Goal: Task Accomplishment & Management: Manage account settings

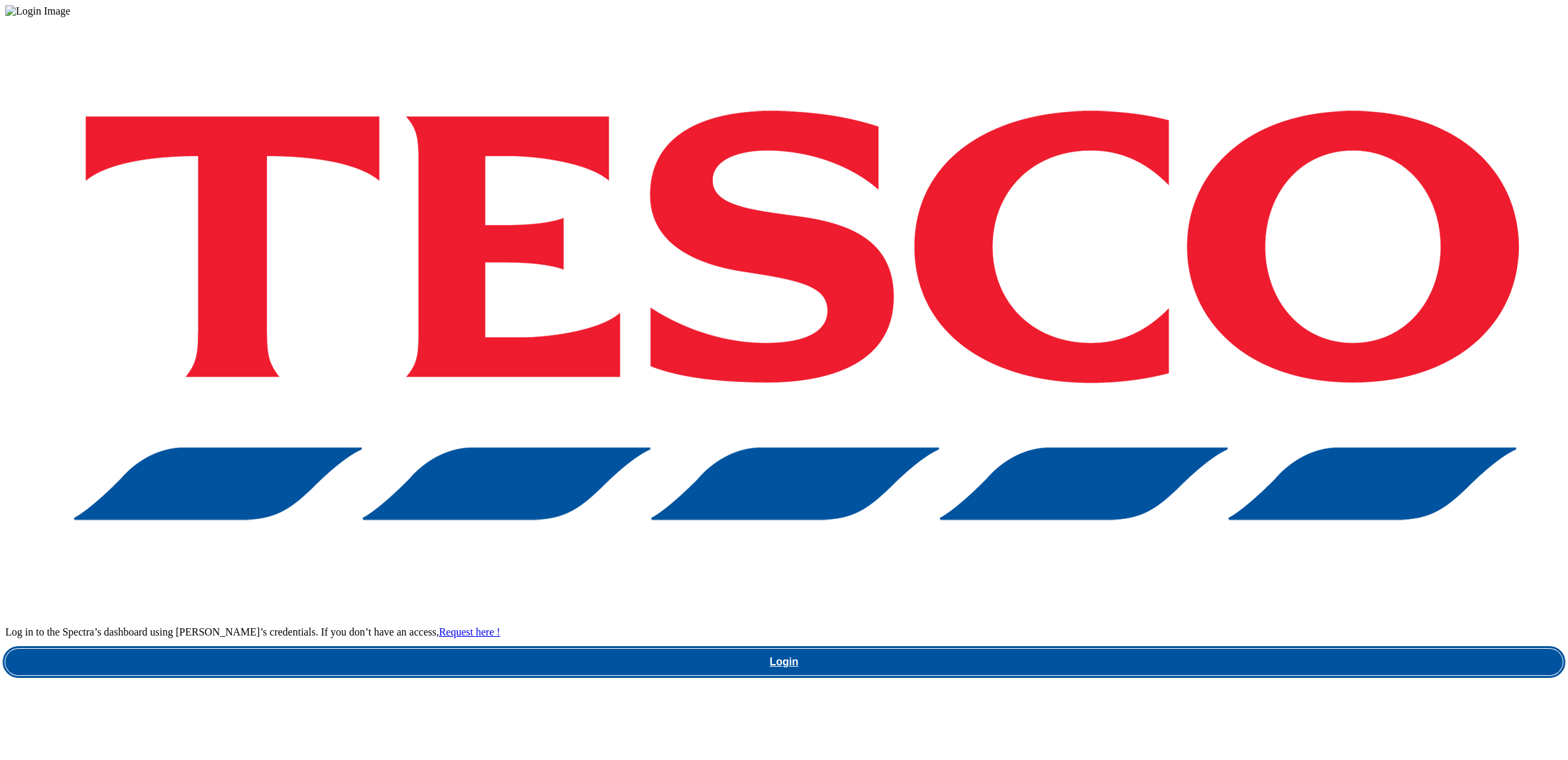
click at [1147, 649] on link "Login" at bounding box center [784, 662] width 1557 height 26
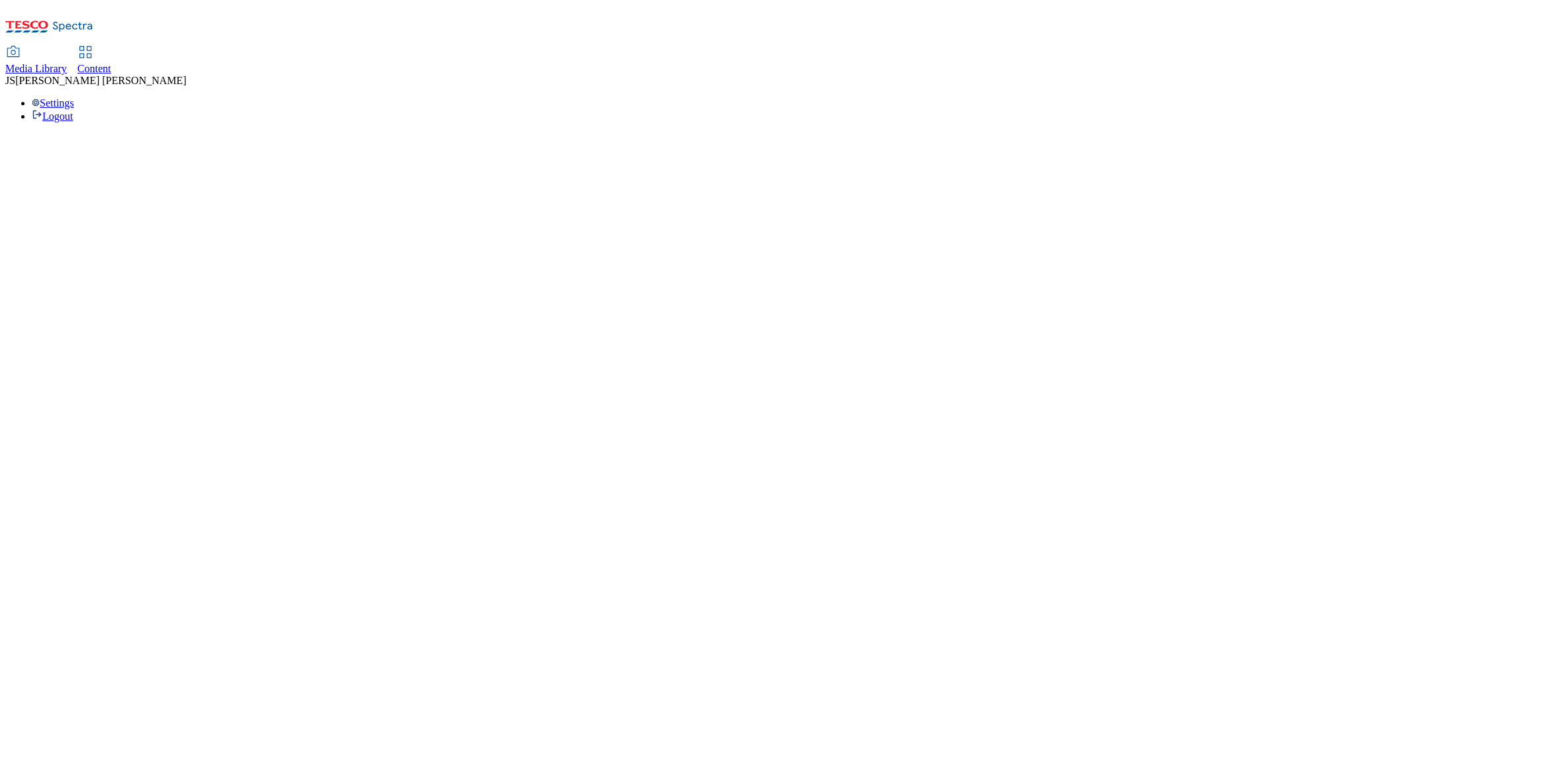
select select "ghs-[GEOGRAPHIC_DATA]"
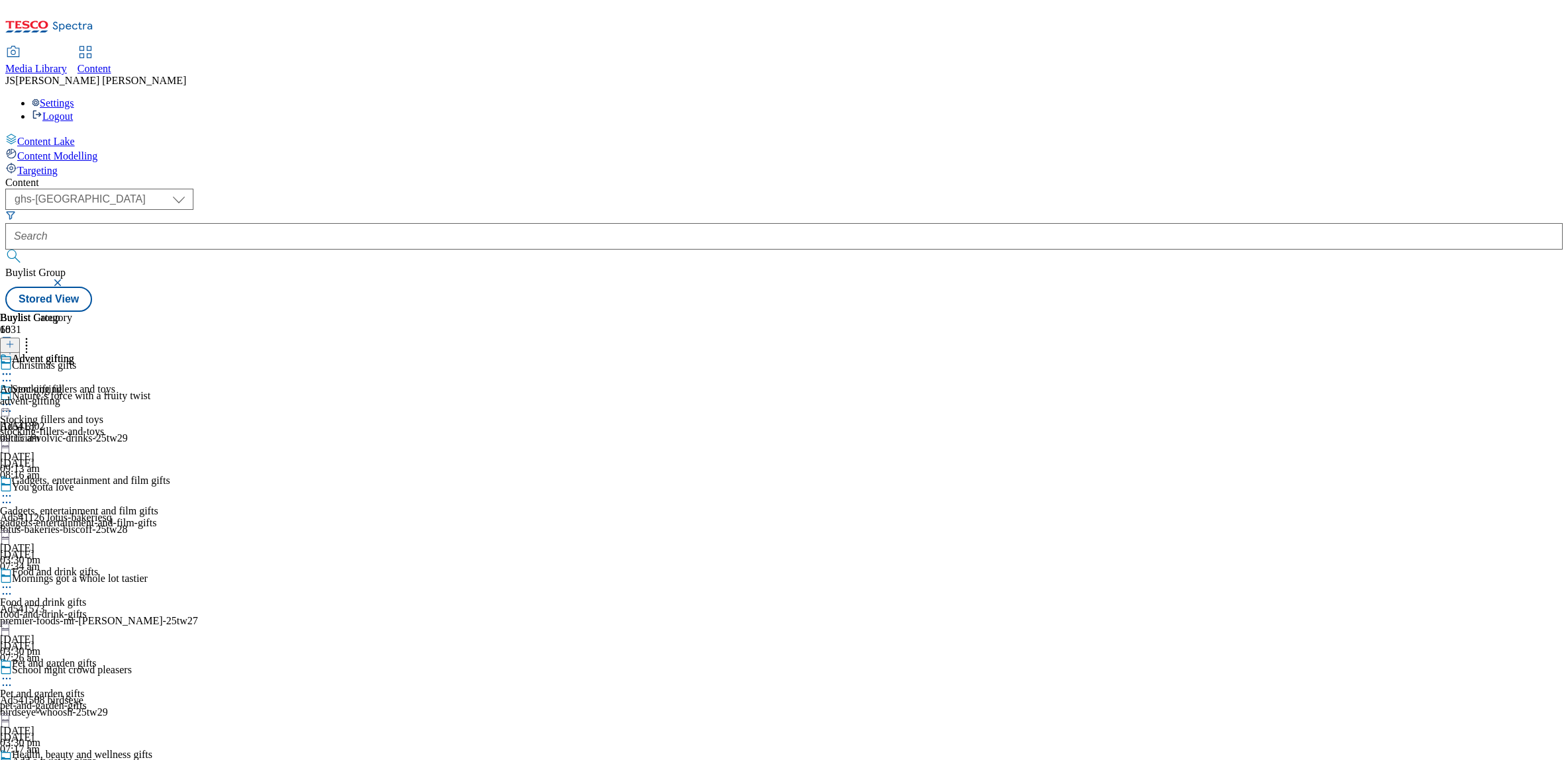
click at [13, 398] on icon at bounding box center [7, 405] width 13 height 13
click at [1012, 312] on div "Buylist Group 6031 Christmas gifts Nature’s force with a fruity twist Ad541802 …" at bounding box center [784, 312] width 1557 height 0
drag, startPoint x: 552, startPoint y: 299, endPoint x: 429, endPoint y: 299, distance: 123.0
copy div "stocking-fillers-and-toys"
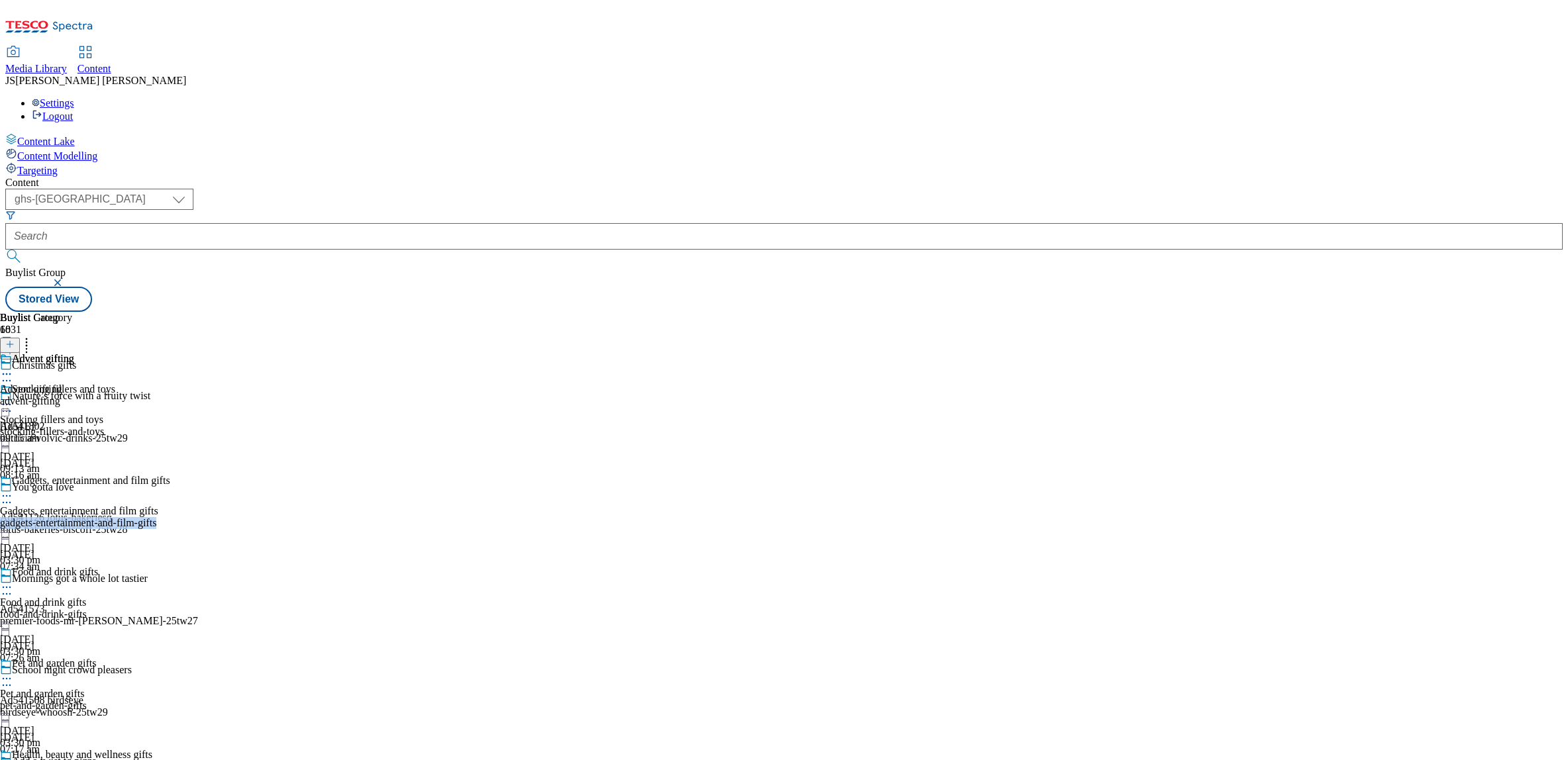
drag, startPoint x: 600, startPoint y: 438, endPoint x: 446, endPoint y: 438, distance: 154.0
click at [171, 518] on div "gadgets-entertainment-and-film-gifts" at bounding box center [85, 523] width 171 height 12
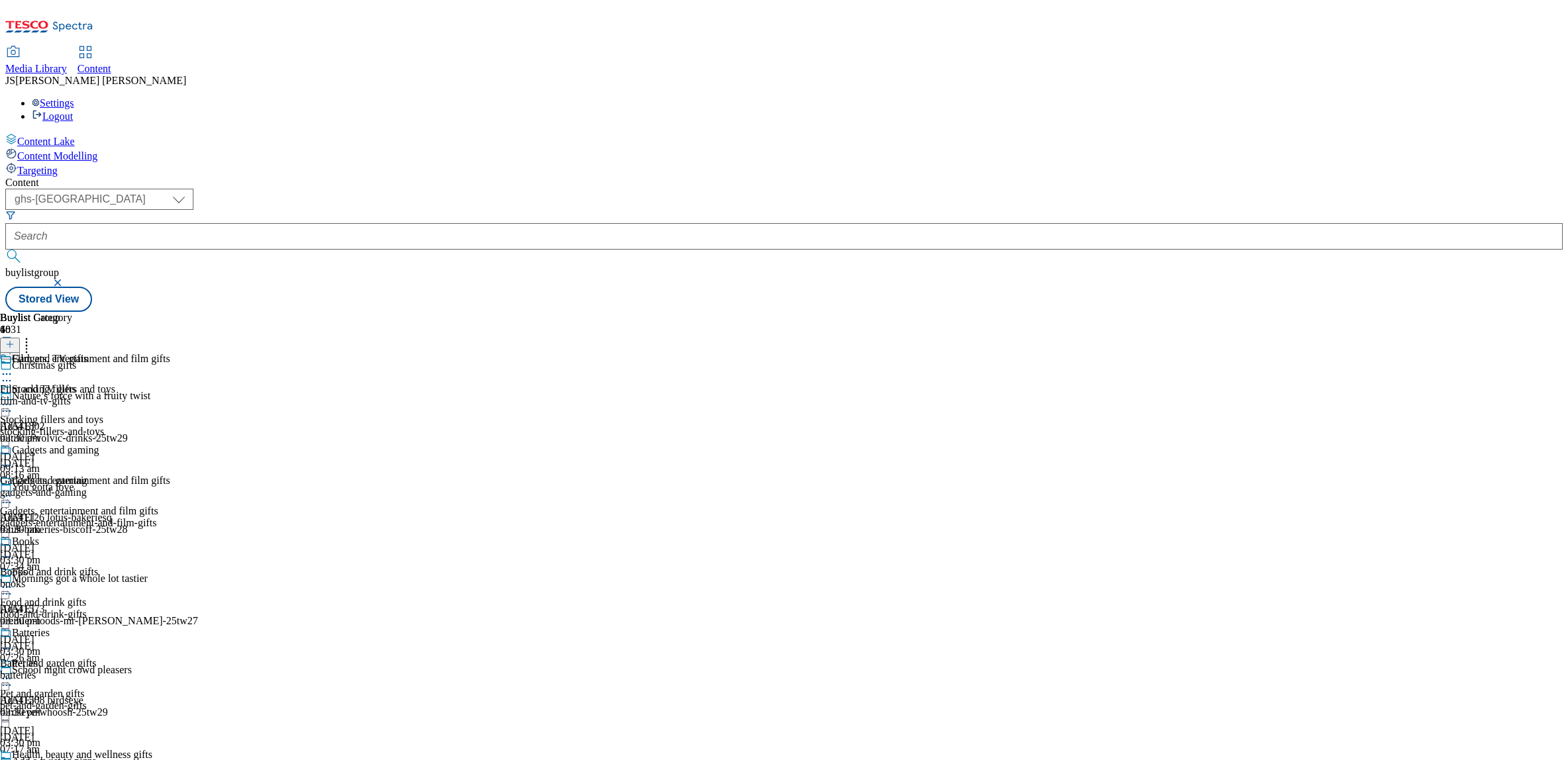
click at [171, 518] on div "gadgets-entertainment-and-film-gifts" at bounding box center [85, 523] width 171 height 12
drag, startPoint x: 595, startPoint y: 384, endPoint x: 444, endPoint y: 385, distance: 151.0
click at [171, 475] on div "Gadgets, entertainment and film gifts Gadgets, entertainment and film gifts gad…" at bounding box center [85, 520] width 171 height 91
copy div "gadgets-entertainment-and-film-gifts"
click at [13, 489] on icon at bounding box center [7, 496] width 13 height 13
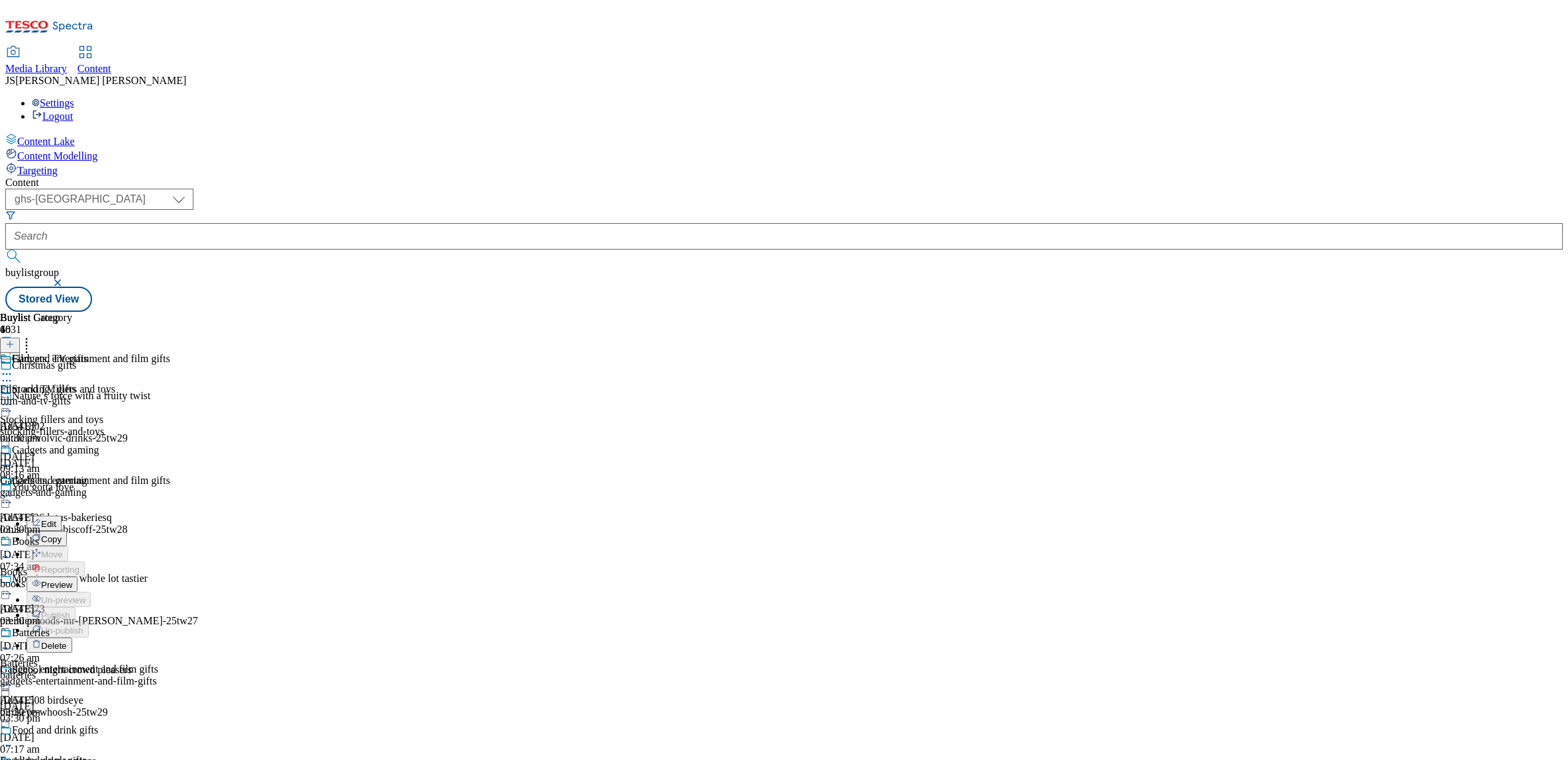
click at [61, 516] on button "Edit" at bounding box center [43, 523] width 35 height 15
select select "evergreen"
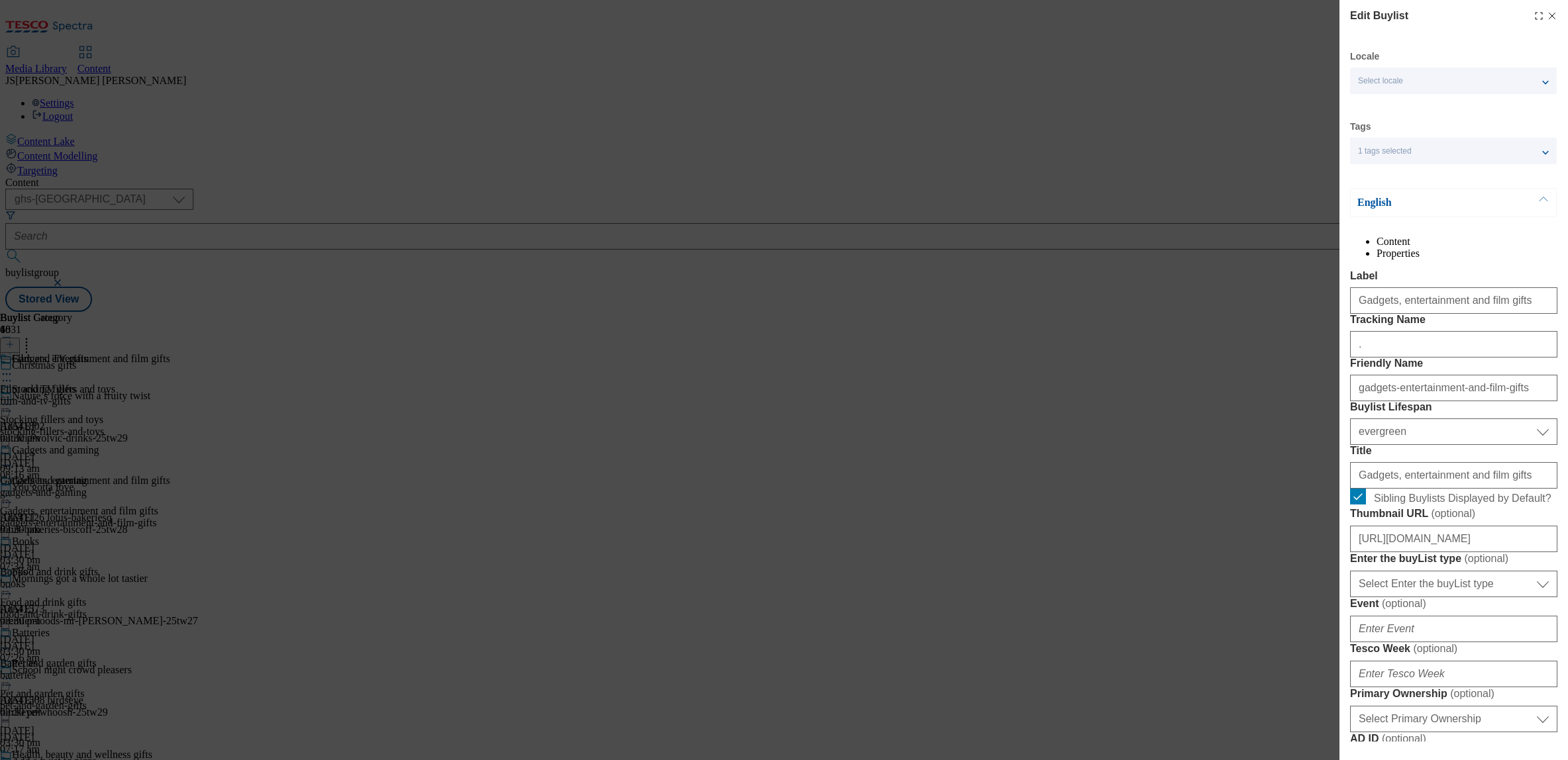
select select "Banner"
click at [1415, 402] on input "gadgets-entertainment-and-film-gifts" at bounding box center [1454, 388] width 207 height 26
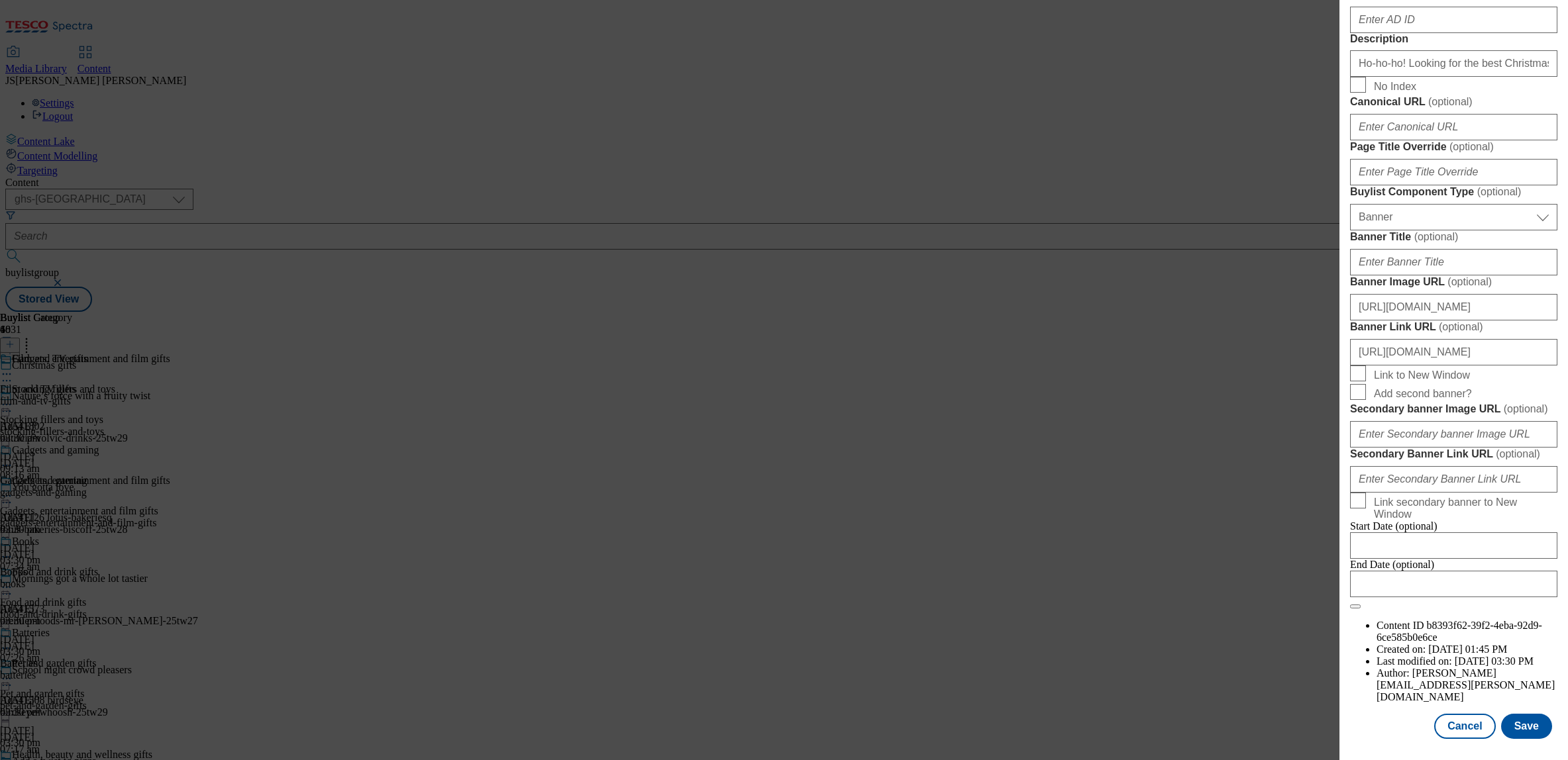
scroll to position [1226, 0]
click at [1465, 724] on button "Cancel" at bounding box center [1464, 726] width 61 height 25
select select "evergreen"
select select "Banner"
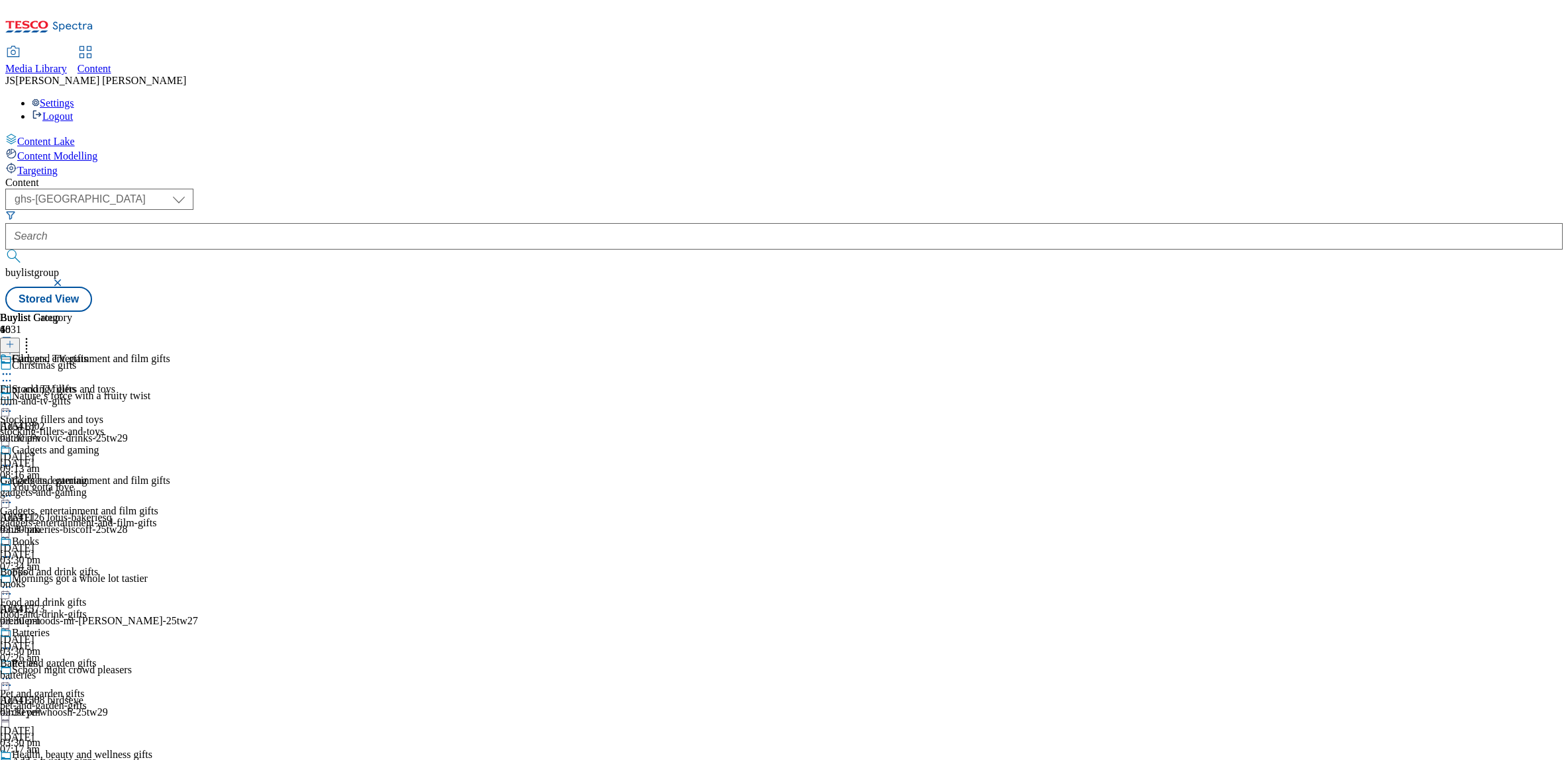
click at [171, 609] on div "food-and-drink-gifts" at bounding box center [85, 615] width 171 height 12
click at [13, 581] on icon at bounding box center [7, 587] width 13 height 13
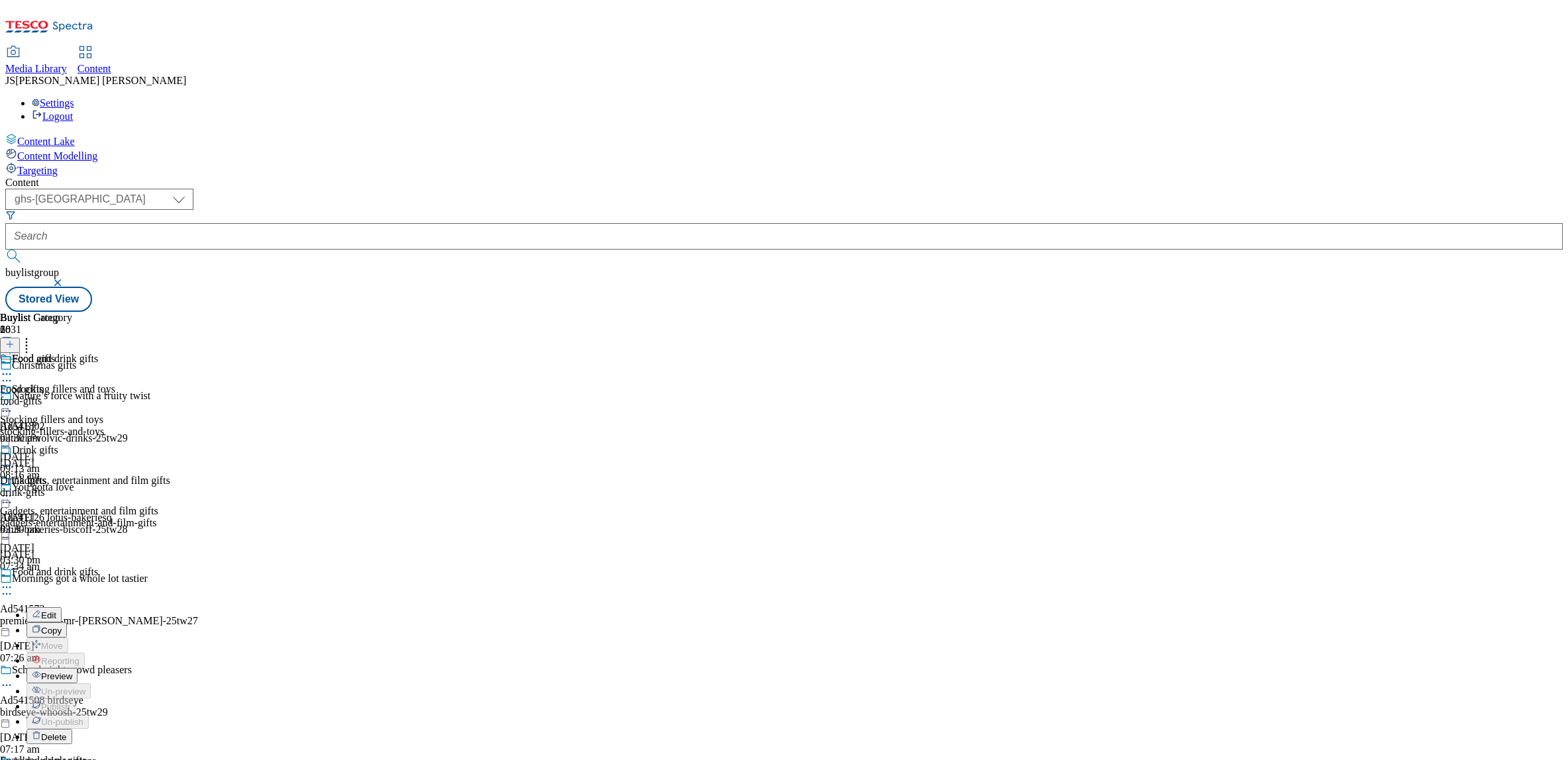
click at [57, 611] on span "Edit" at bounding box center [49, 616] width 15 height 10
select select "evergreen"
select select "Banner"
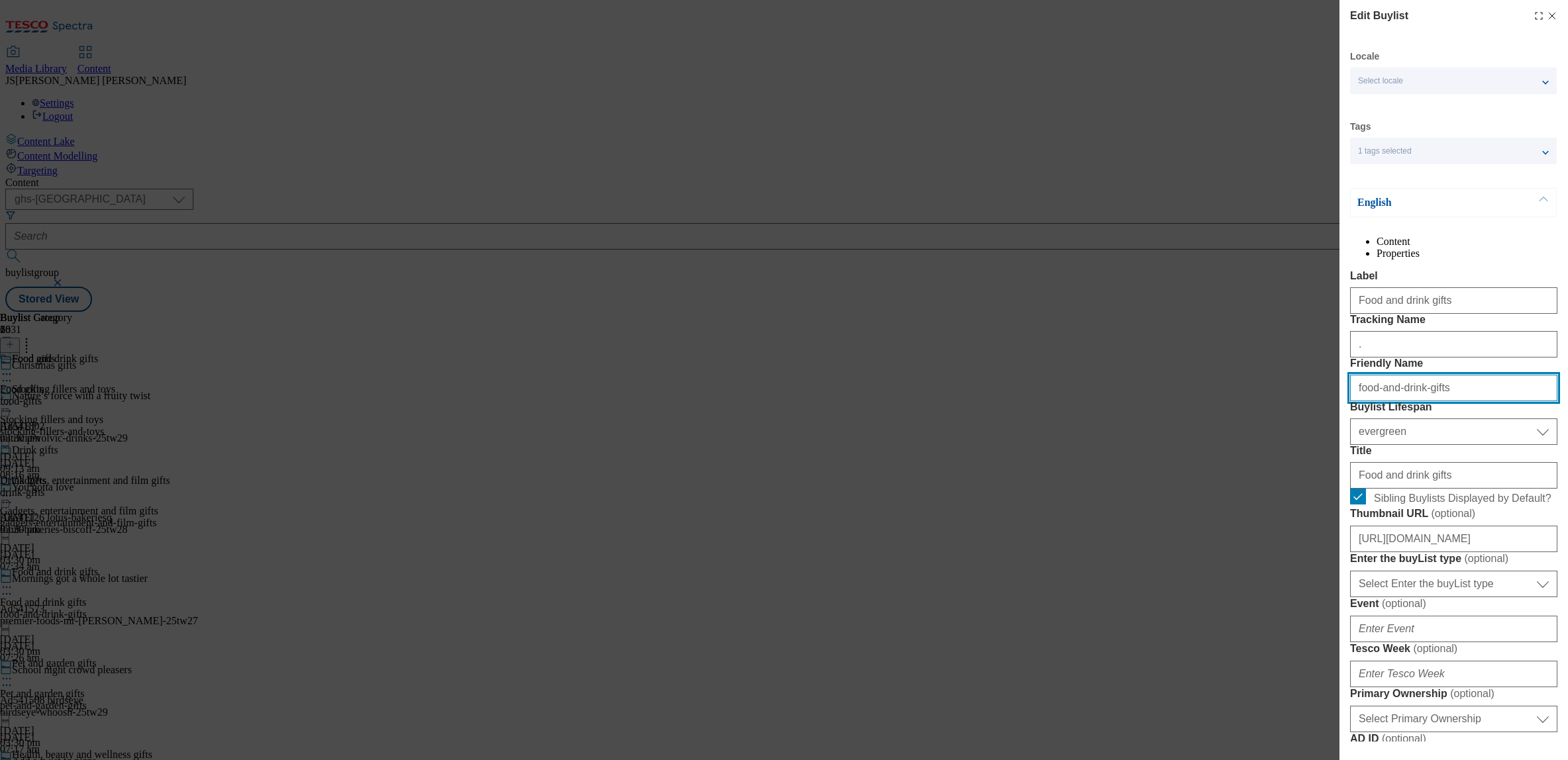
click at [1403, 402] on input "food-and-drink-gifts" at bounding box center [1454, 388] width 207 height 26
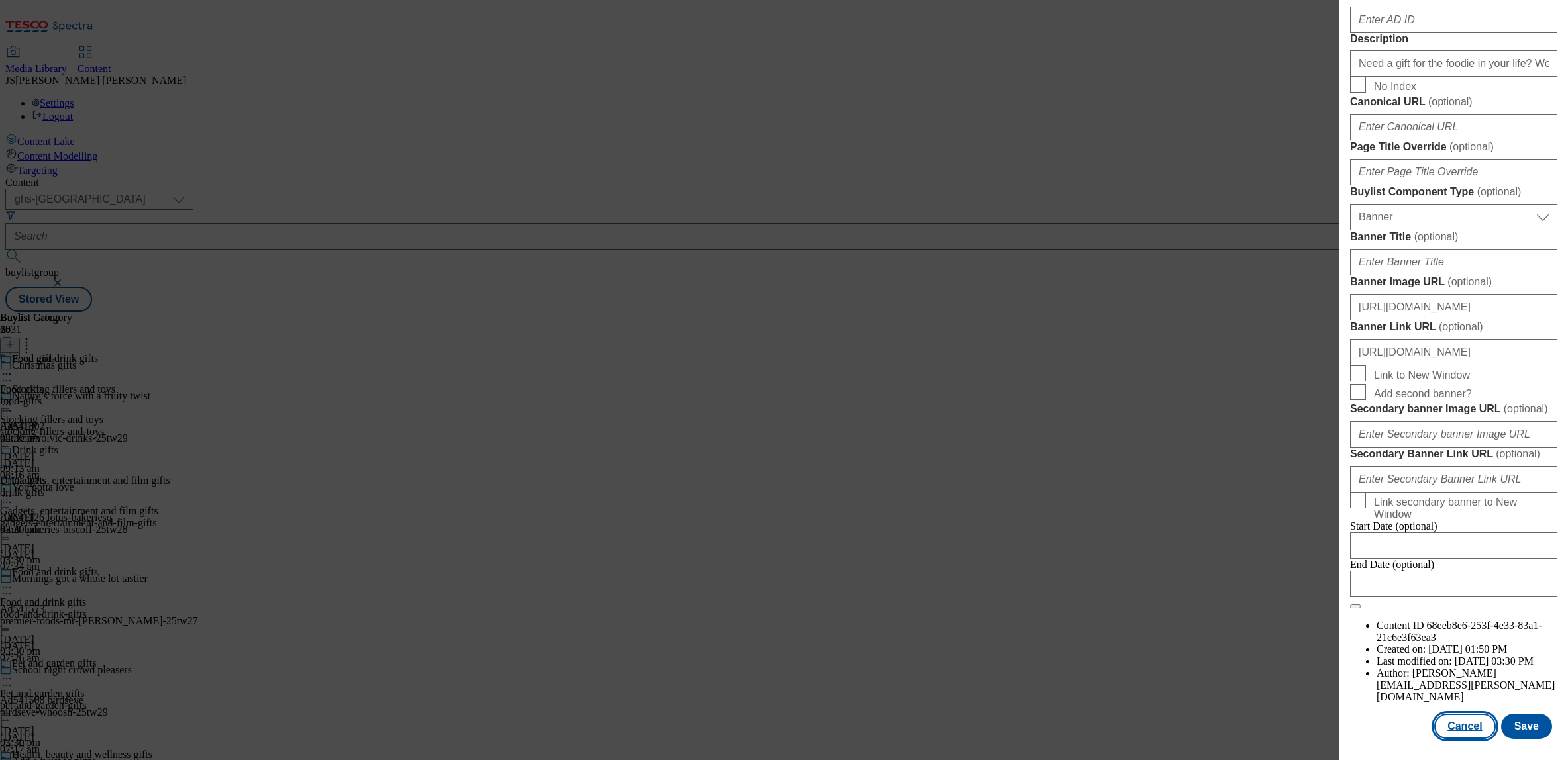
click at [1465, 726] on button "Cancel" at bounding box center [1464, 726] width 61 height 25
select select "evergreen"
select select "Banner"
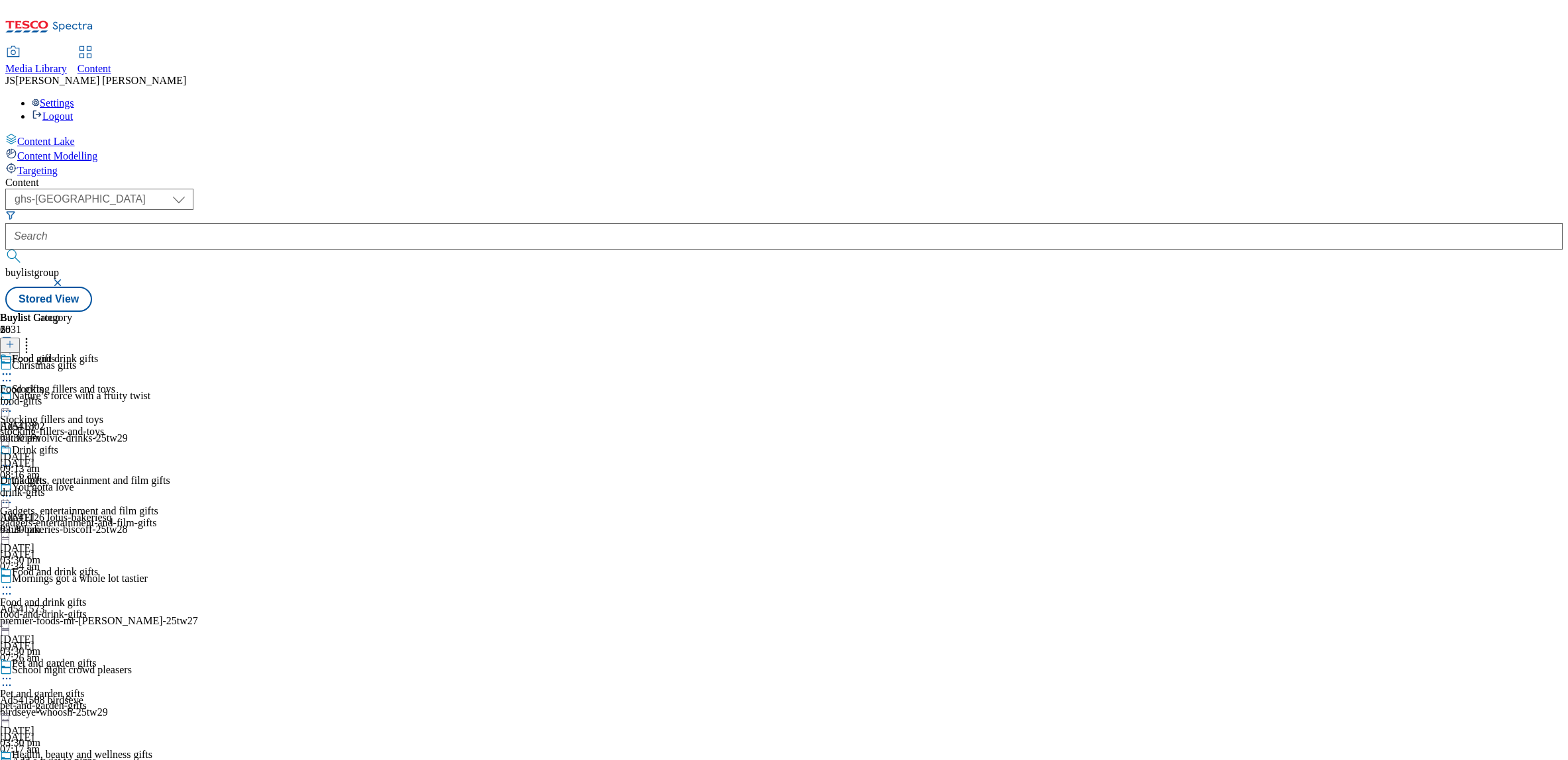
click at [1465, 726] on div "Locale Select locale English Welsh Tags 1 tags selected fnf marketplace whoosh …" at bounding box center [1454, 89] width 207 height 1301
click at [8, 678] on circle at bounding box center [7, 679] width 2 height 2
click at [57, 702] on span "Edit" at bounding box center [49, 707] width 15 height 10
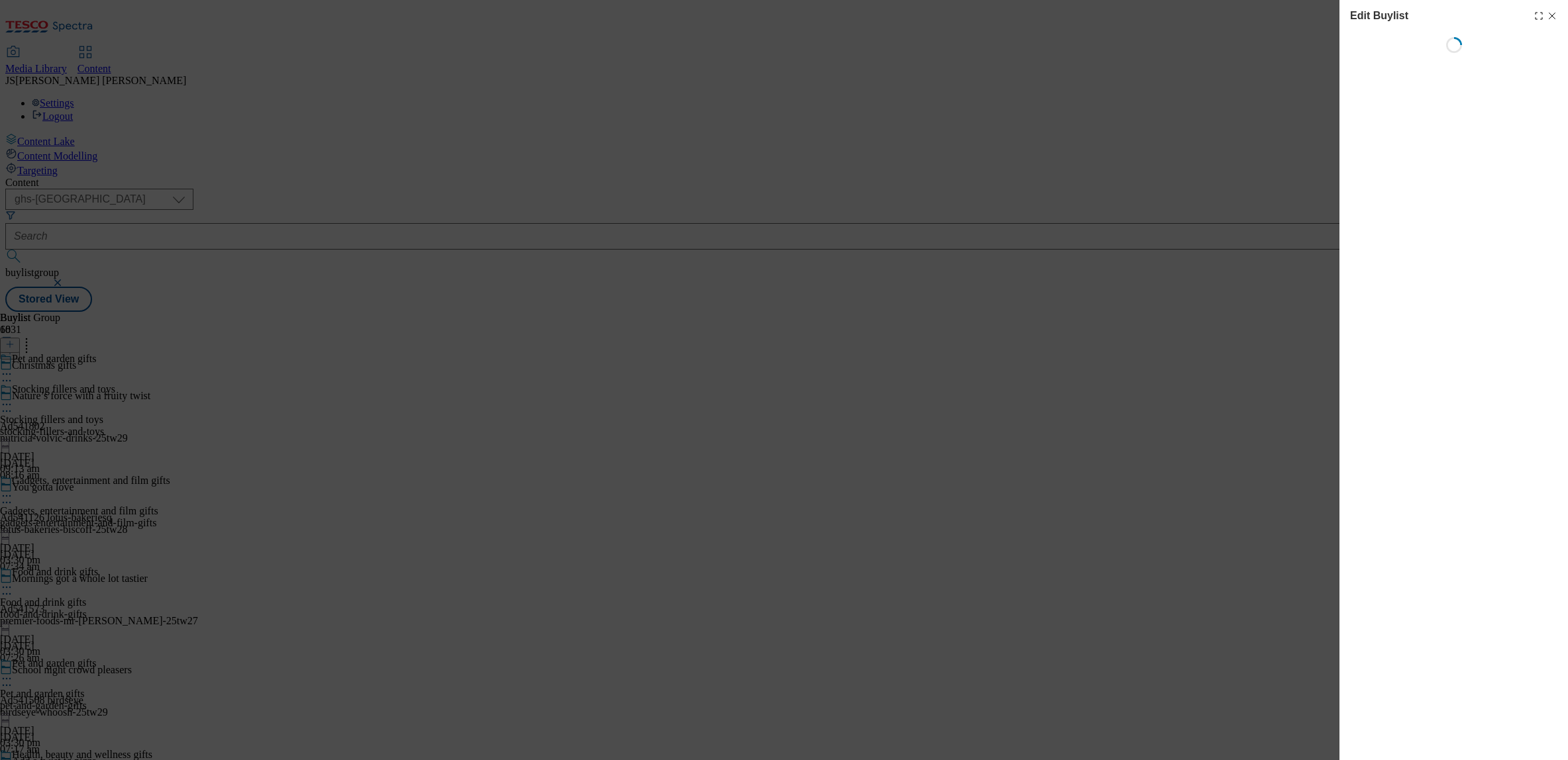
select select "evergreen"
select select "Banner"
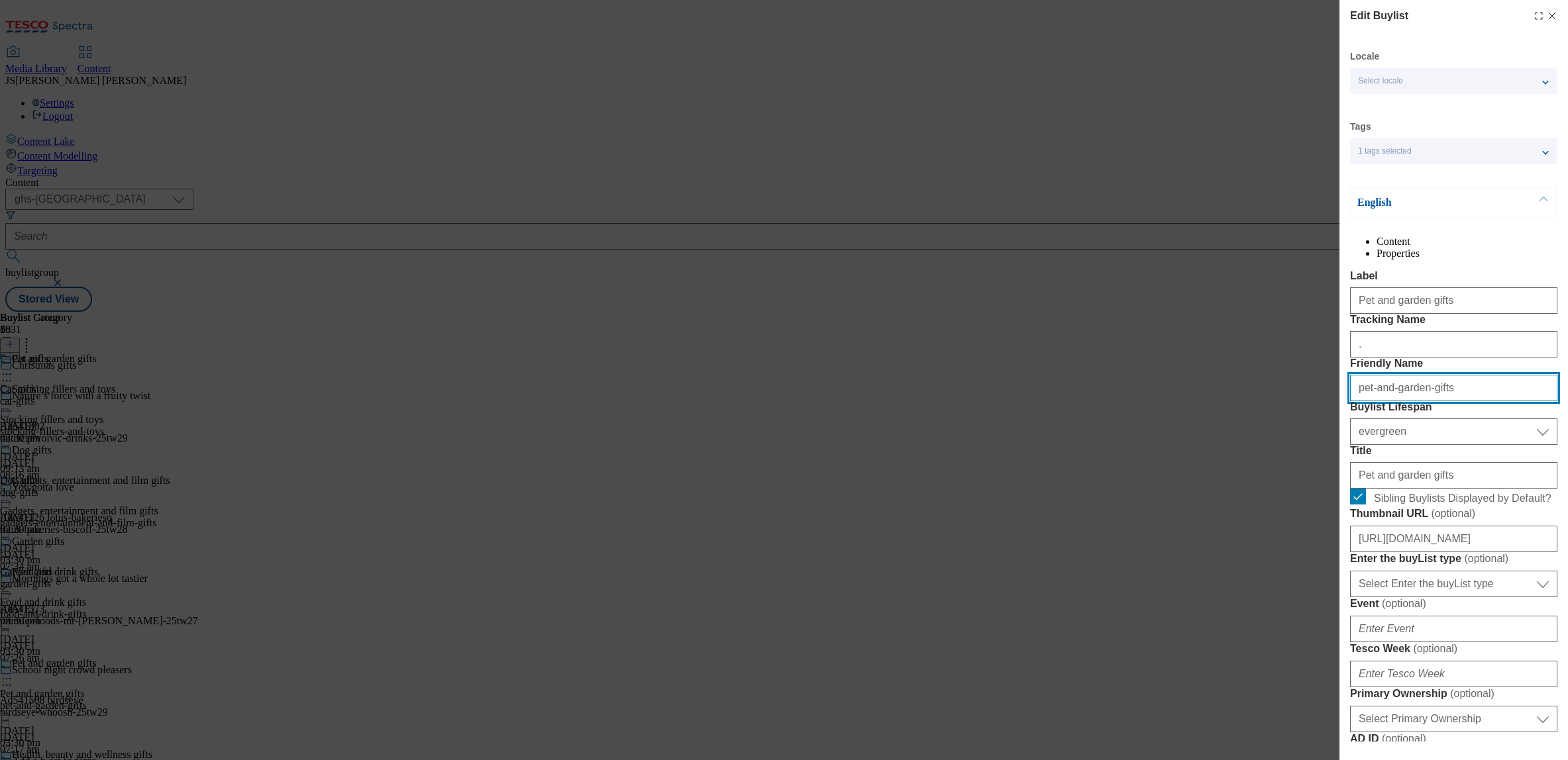
click at [1392, 402] on input "pet-and-garden-gifts" at bounding box center [1454, 388] width 207 height 26
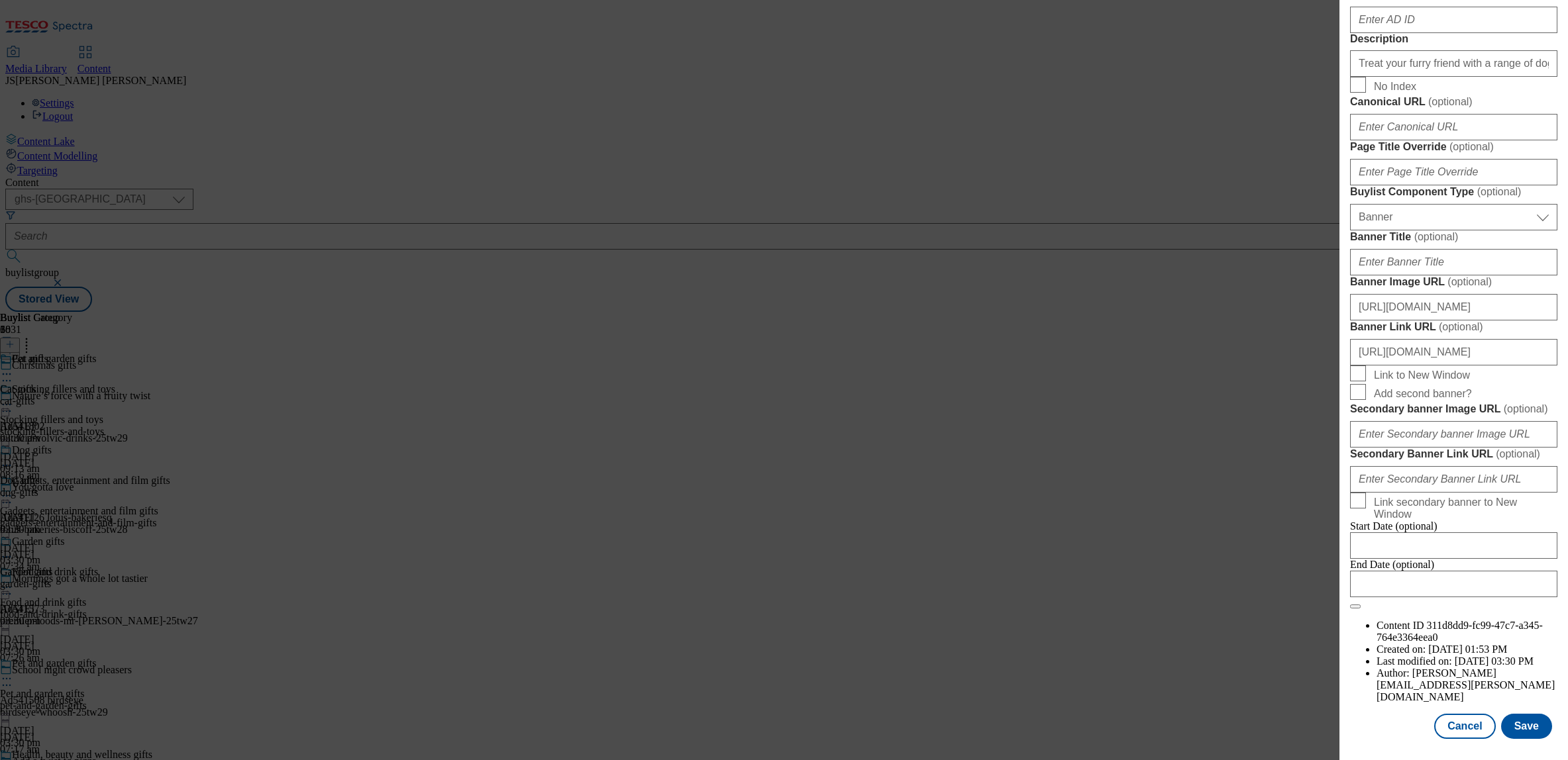
scroll to position [1226, 0]
click at [1474, 728] on button "Cancel" at bounding box center [1464, 726] width 61 height 25
select select "evergreen"
select select "Banner"
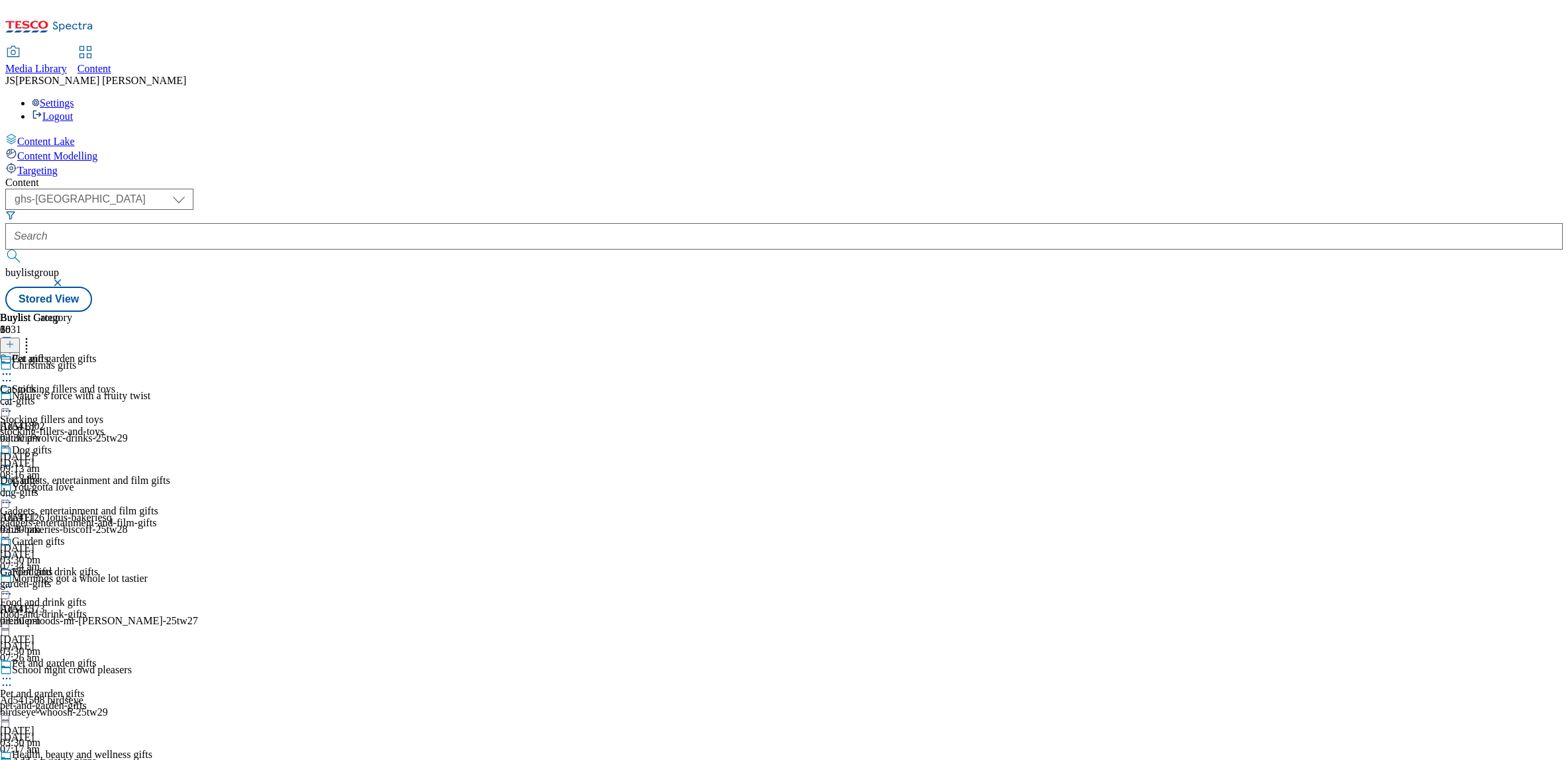
scroll to position [337, 0]
click at [8, 760] on circle at bounding box center [7, 770] width 2 height 2
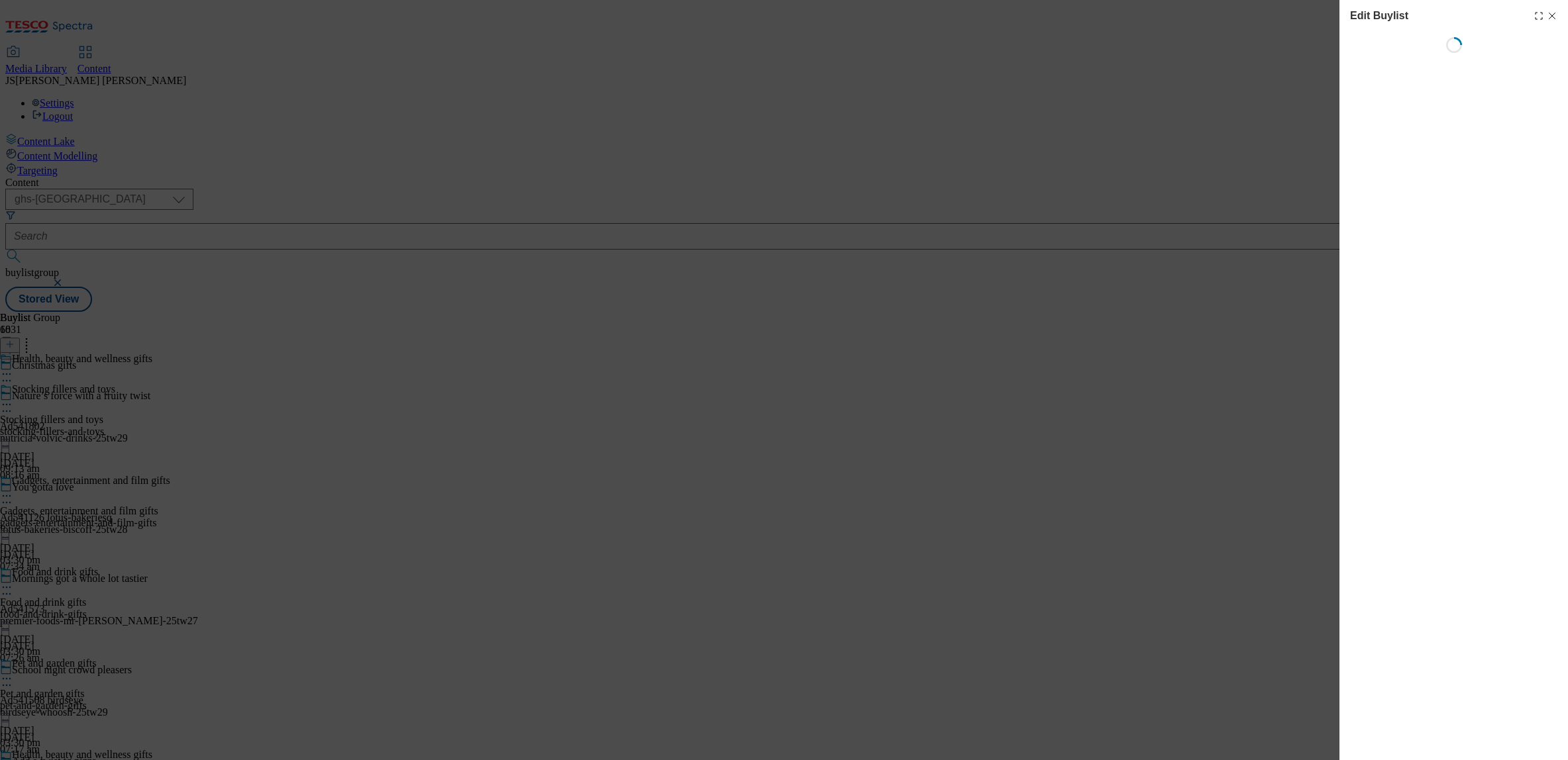
select select "evergreen"
select select "Banner"
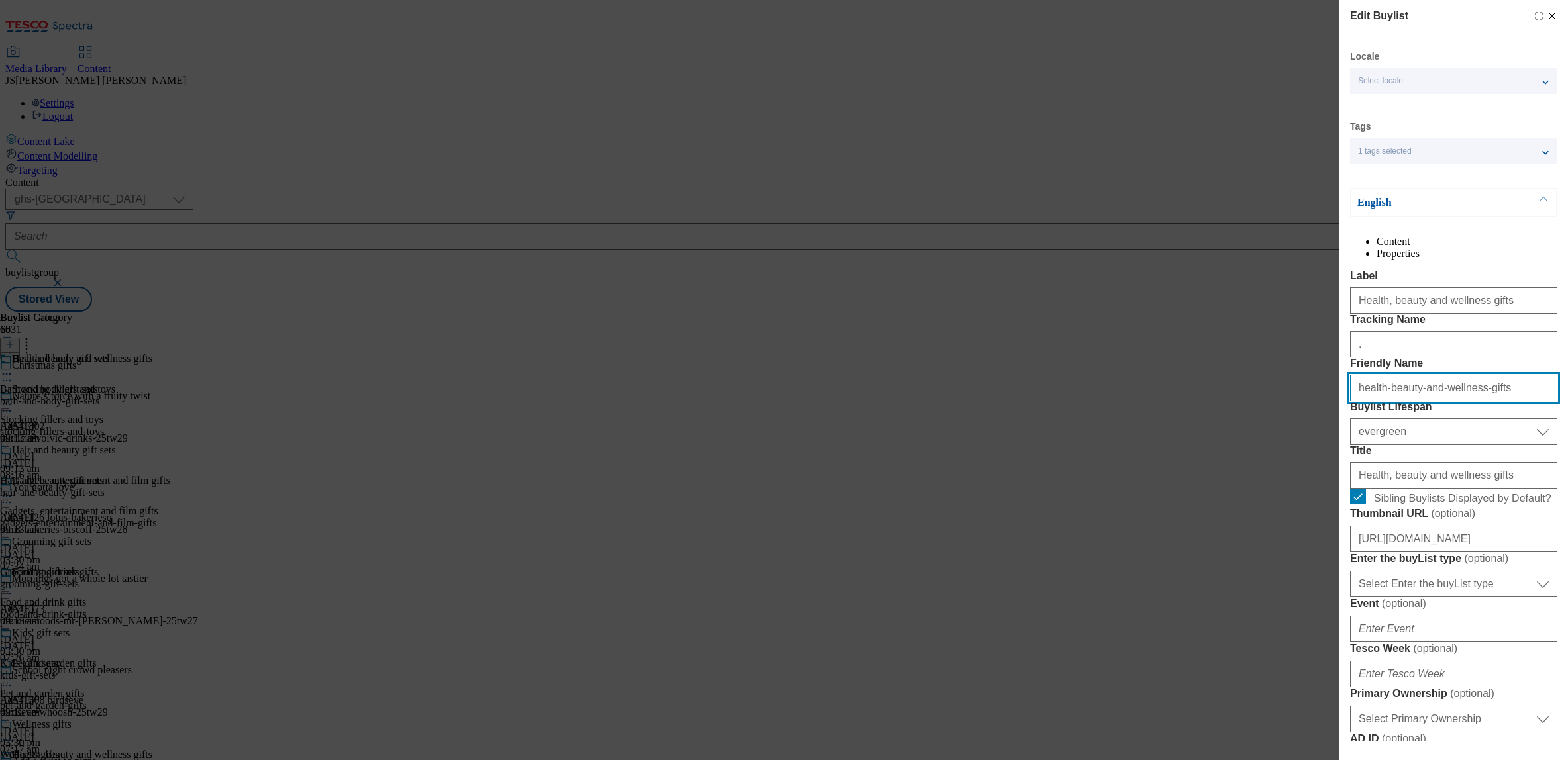
click at [1408, 402] on input "health-beauty-and-wellness-gifts" at bounding box center [1454, 388] width 207 height 26
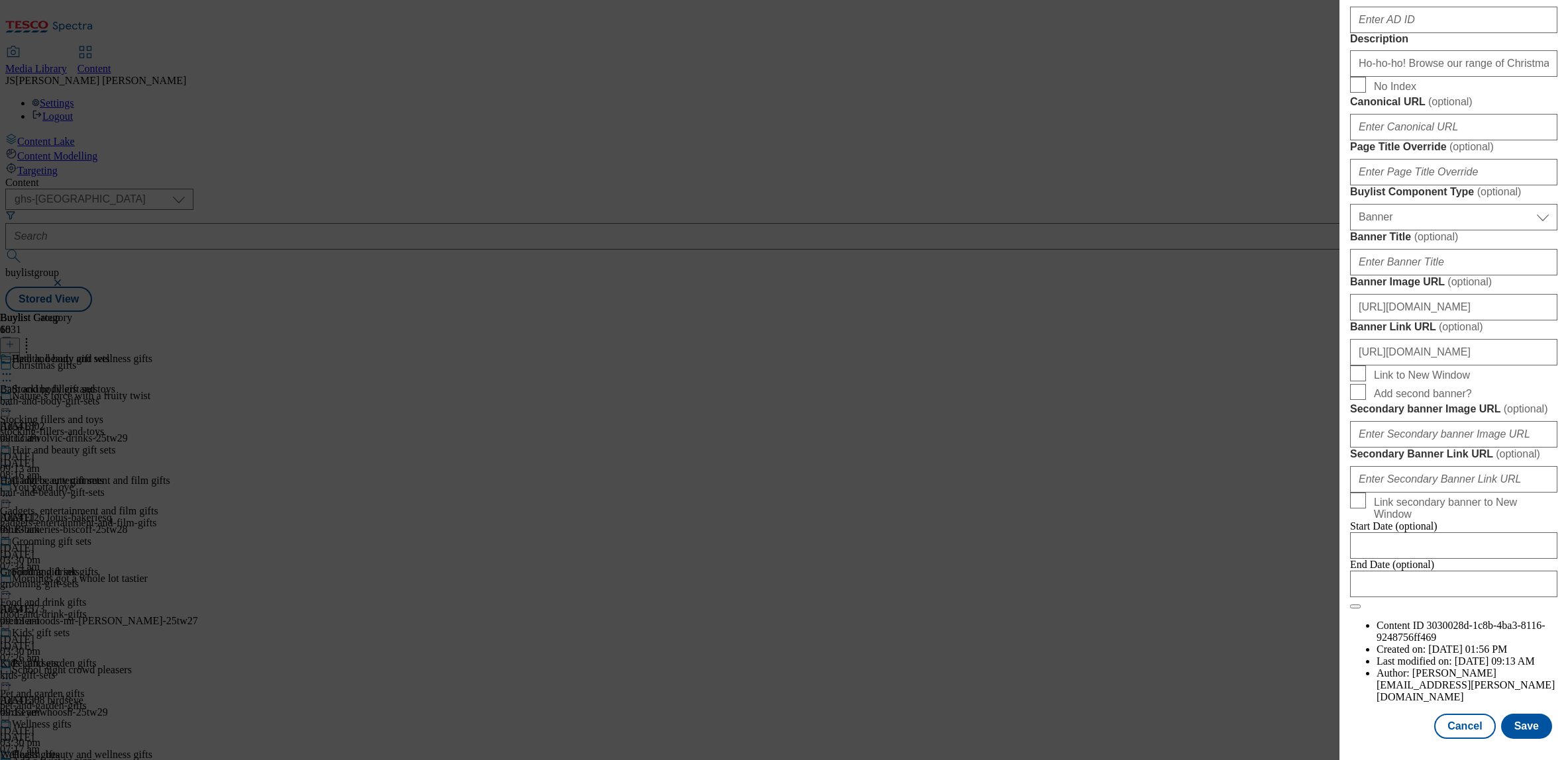
scroll to position [1226, 0]
click at [1465, 726] on button "Cancel" at bounding box center [1464, 726] width 61 height 25
click at [1465, 726] on div "Locale Select locale English Welsh Tags 1 tags selected fnf marketplace whoosh …" at bounding box center [1454, 23] width 207 height 1433
select select "evergreen"
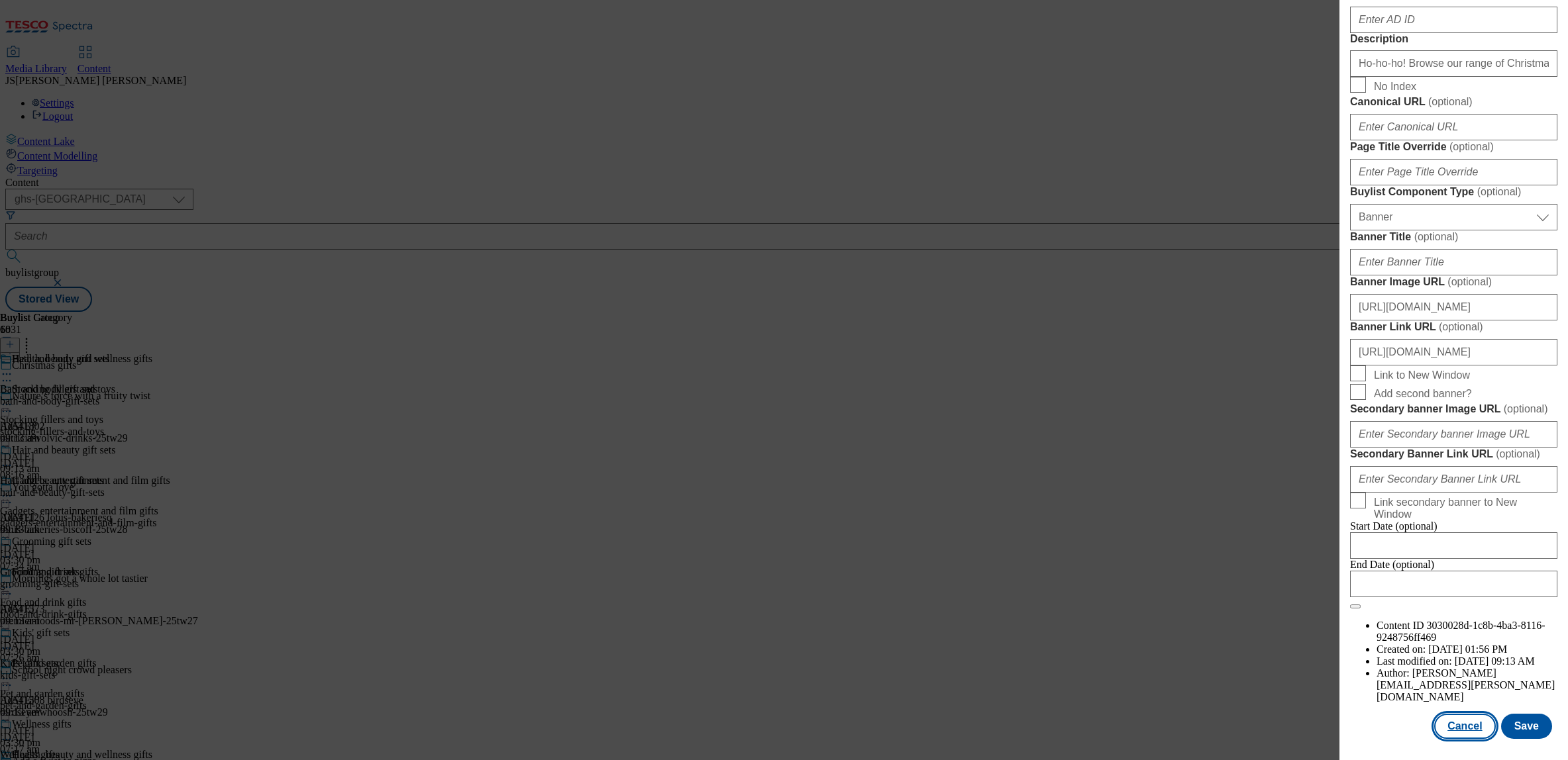
select select "Banner"
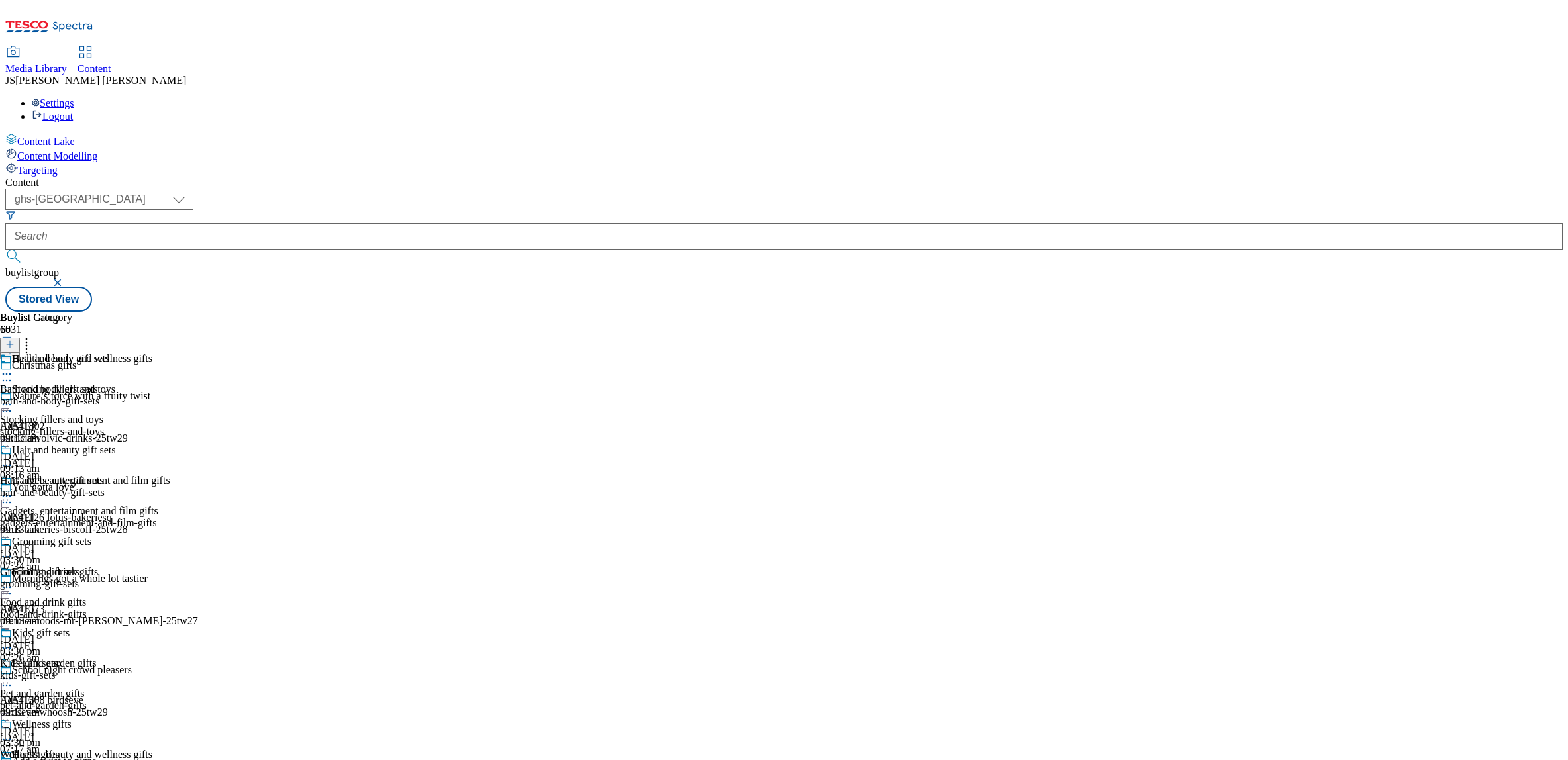
scroll to position [624, 0]
select select "evergreen"
select select "Banner"
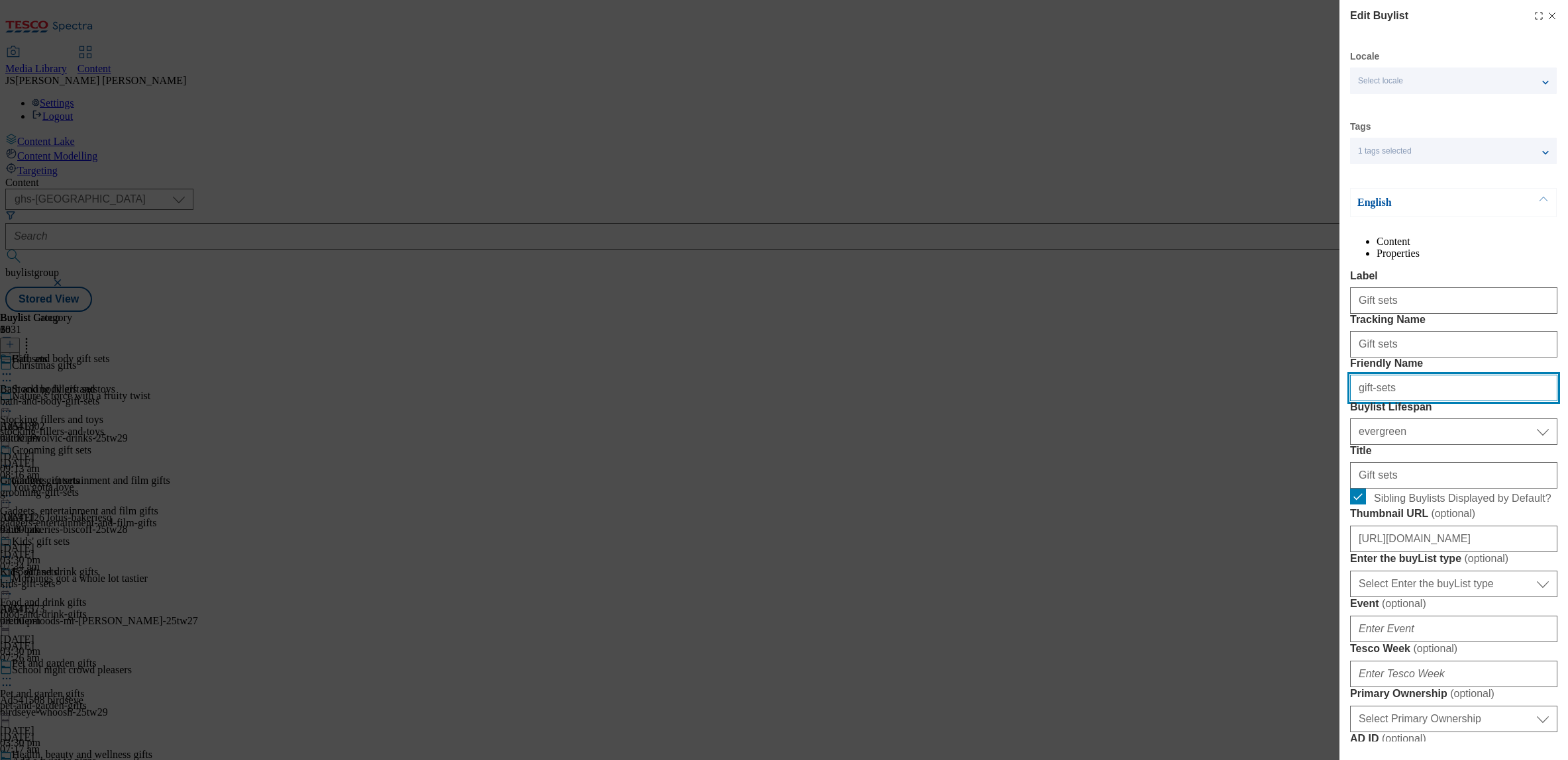
click at [1390, 402] on input "gift-sets" at bounding box center [1454, 388] width 207 height 26
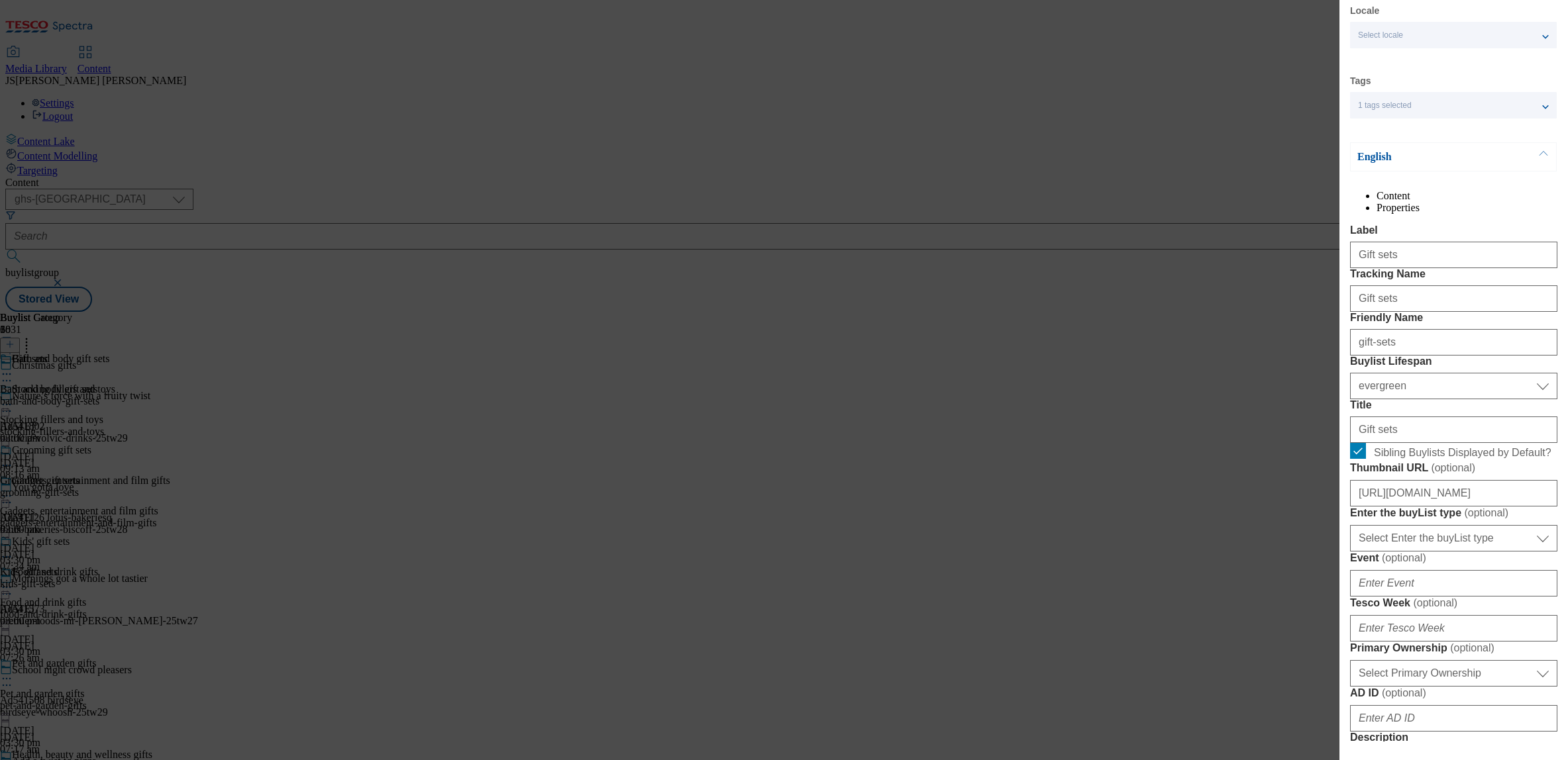
scroll to position [1226, 0]
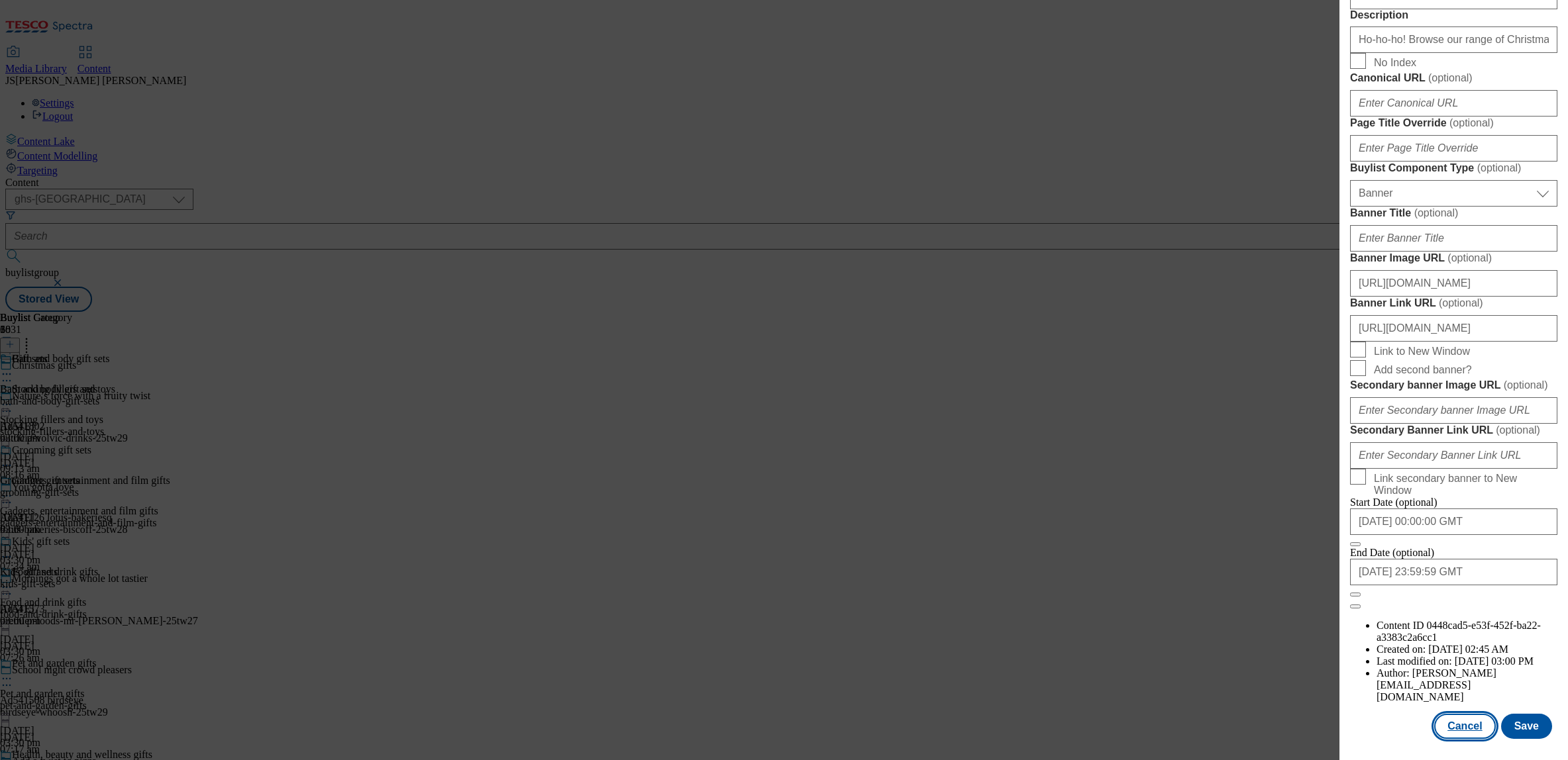
click at [1477, 724] on button "Cancel" at bounding box center [1464, 726] width 61 height 25
select select "evergreen"
select select "Banner"
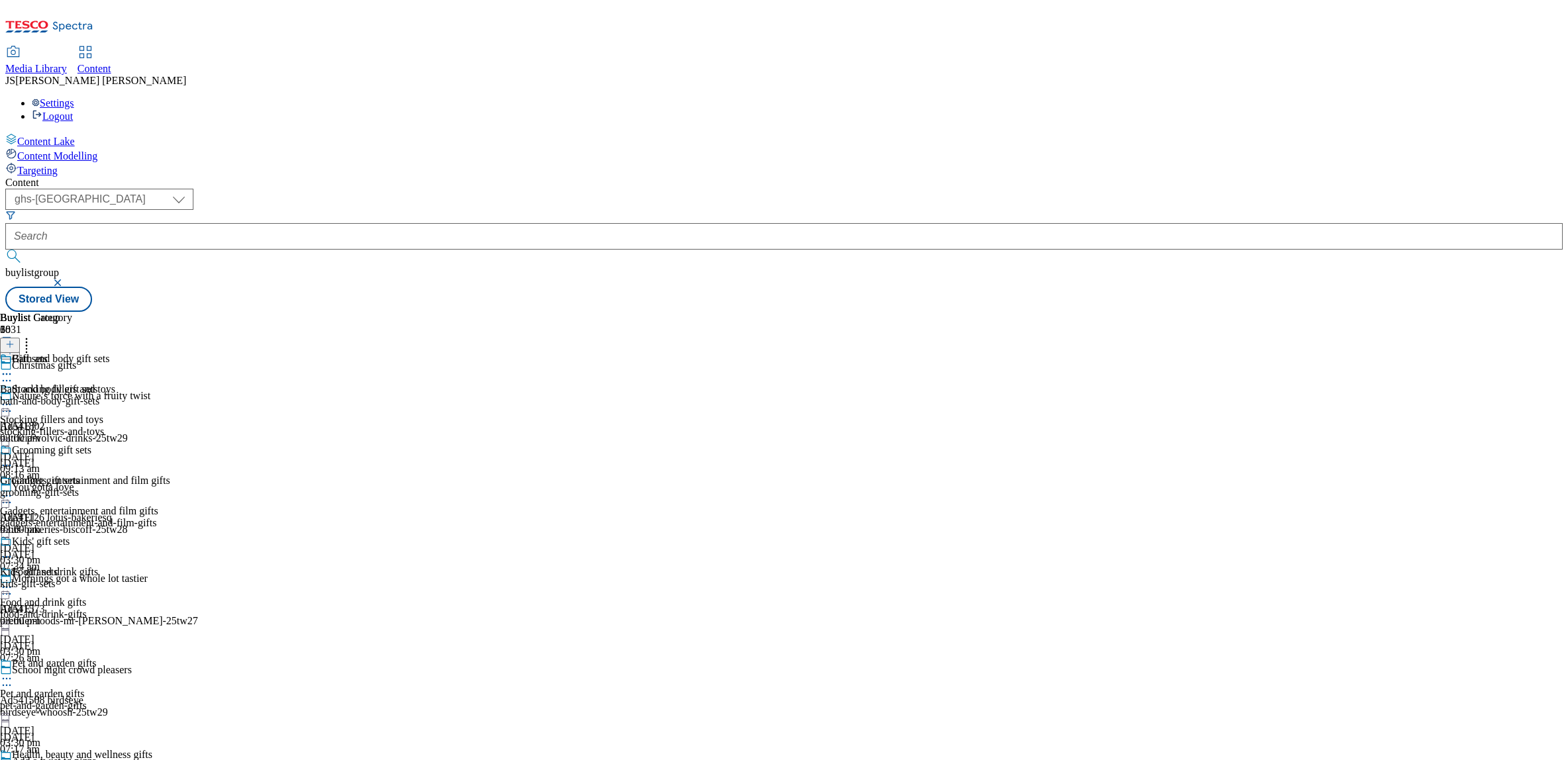
scroll to position [586, 0]
select select "evergreen"
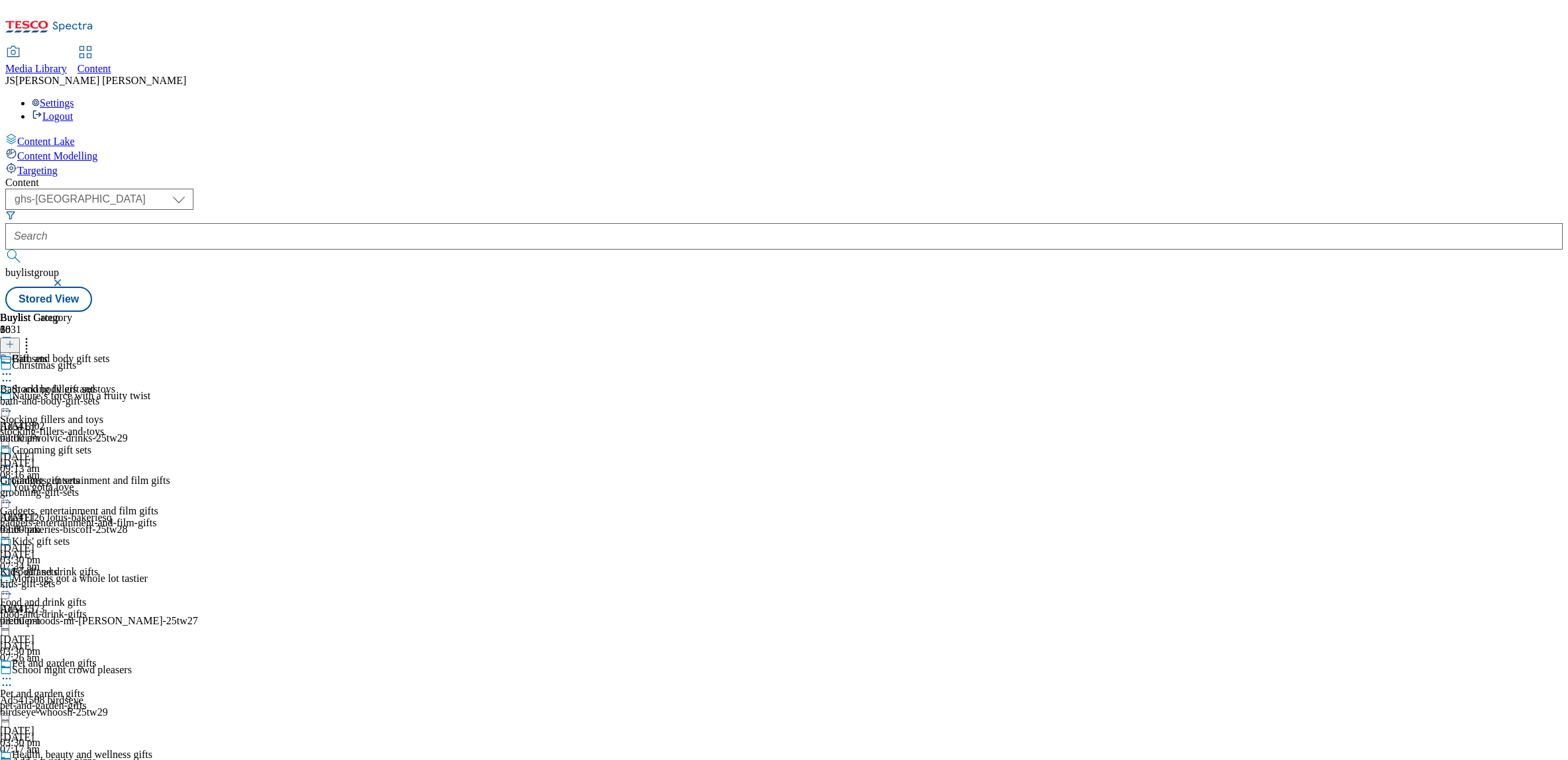
select select "Banner"
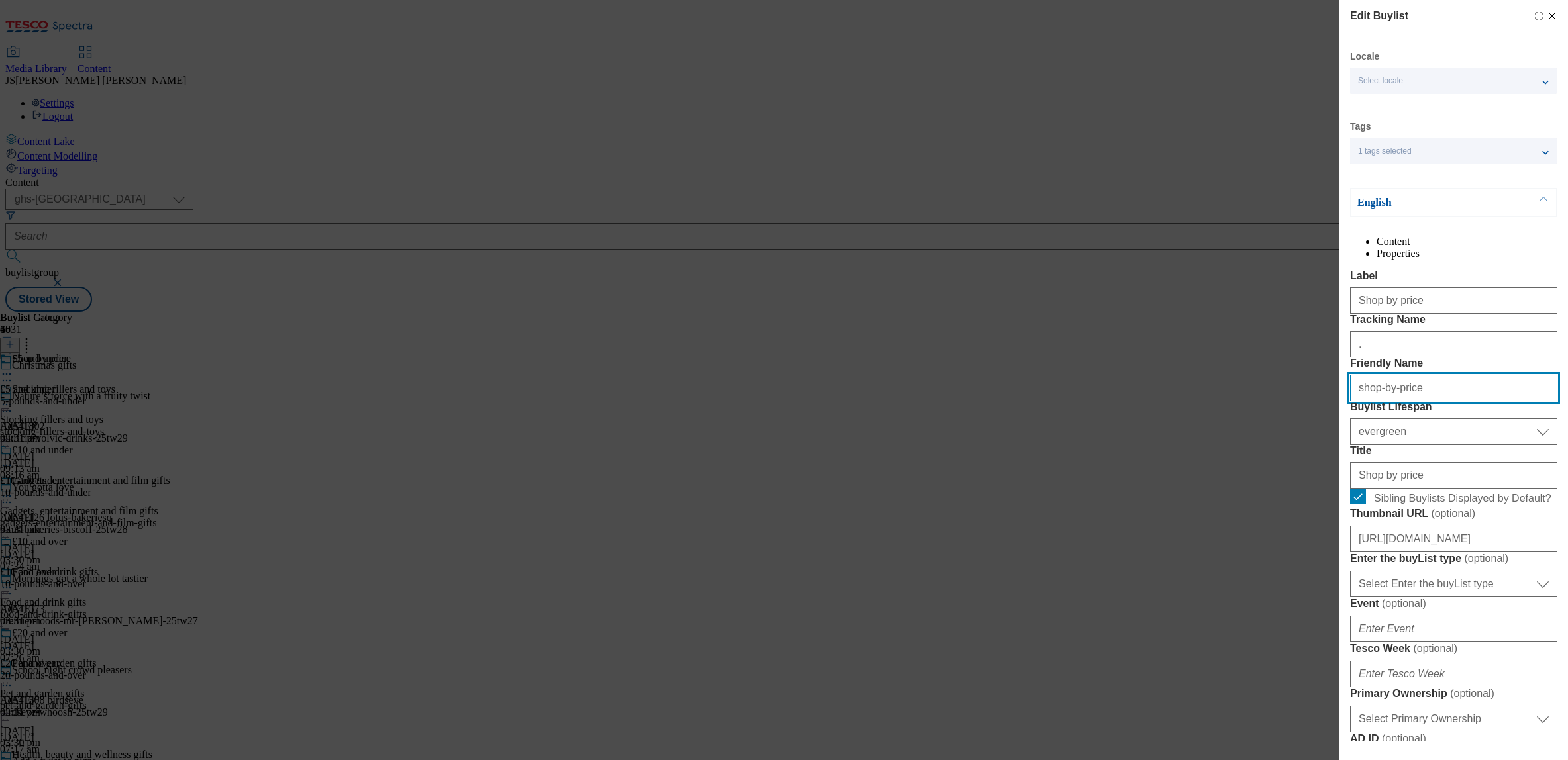
click at [1392, 402] on input "shop-by-price" at bounding box center [1454, 388] width 207 height 26
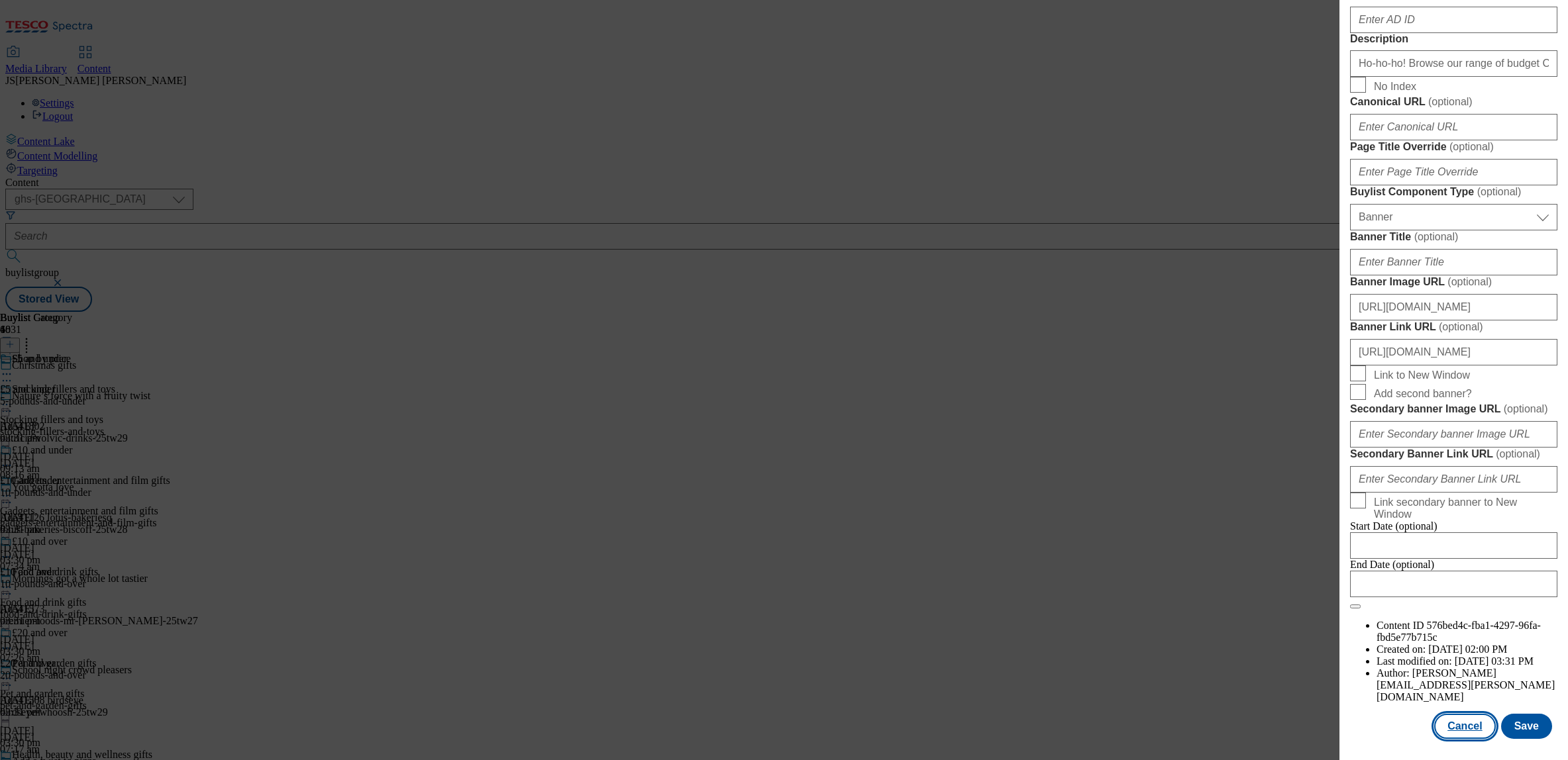
click at [1464, 723] on button "Cancel" at bounding box center [1464, 726] width 61 height 25
select select "evergreen"
select select "Banner"
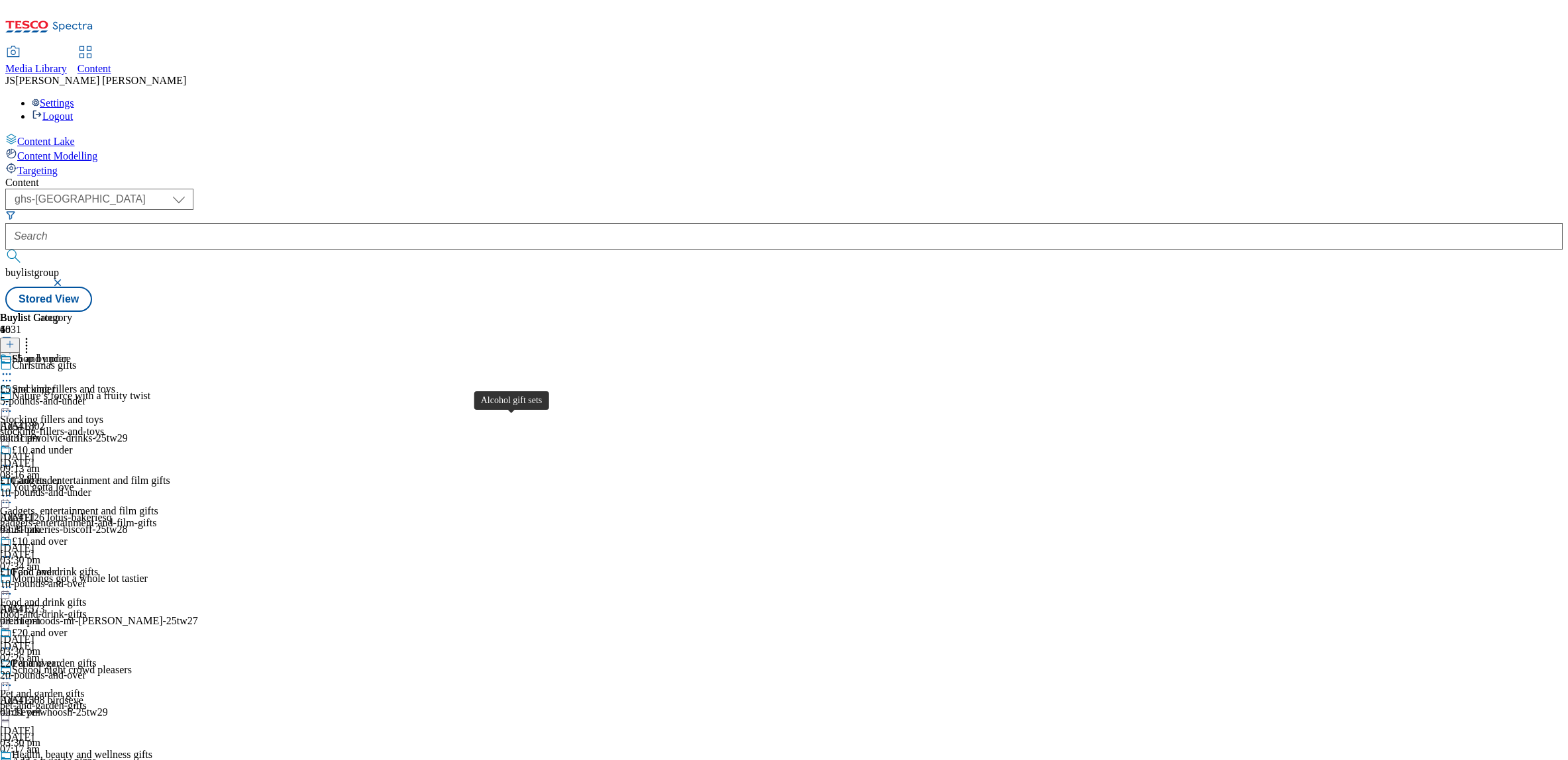
scroll to position [820, 0]
select select "evergreen"
select select "Banner"
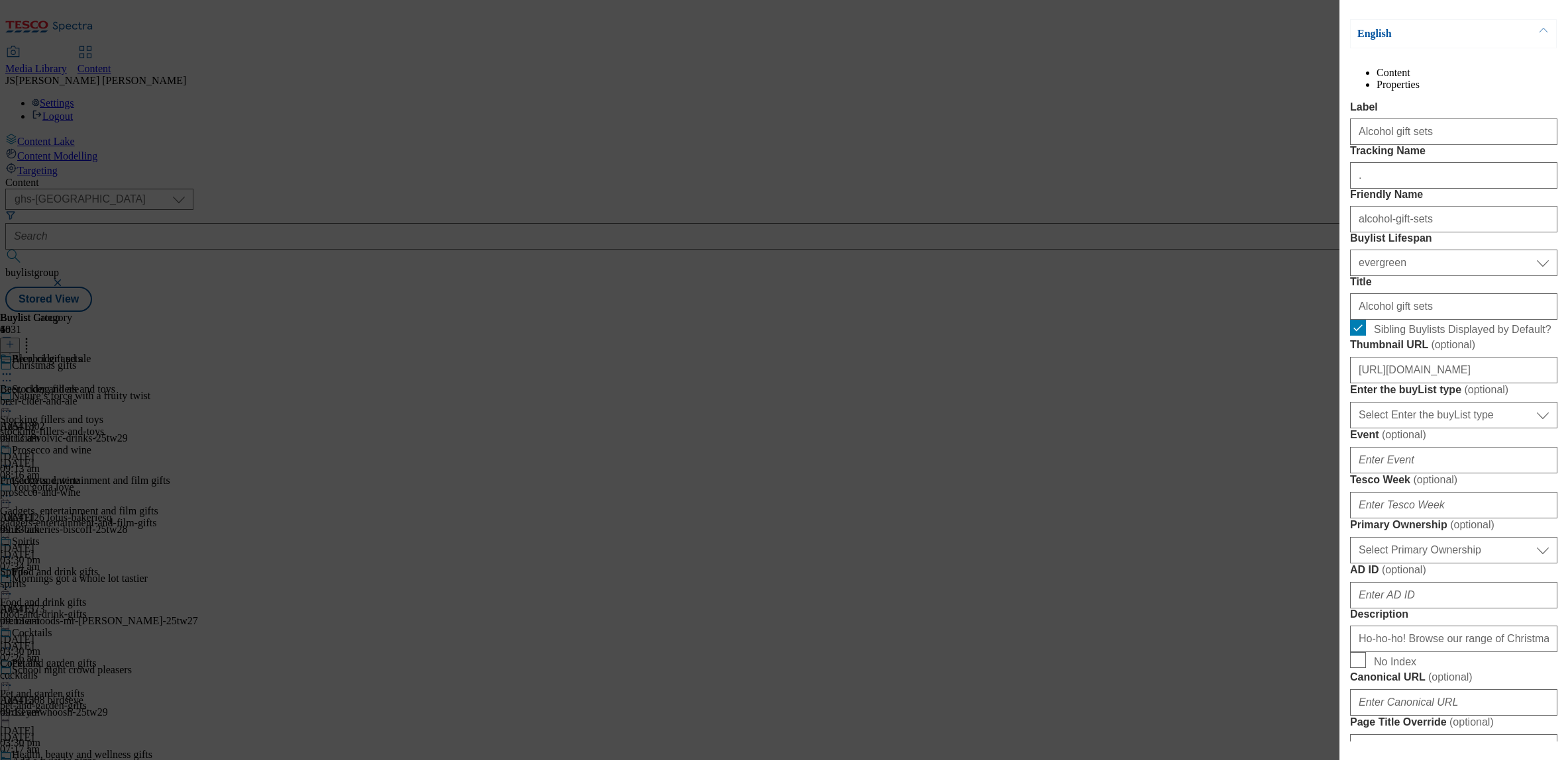
scroll to position [136, 0]
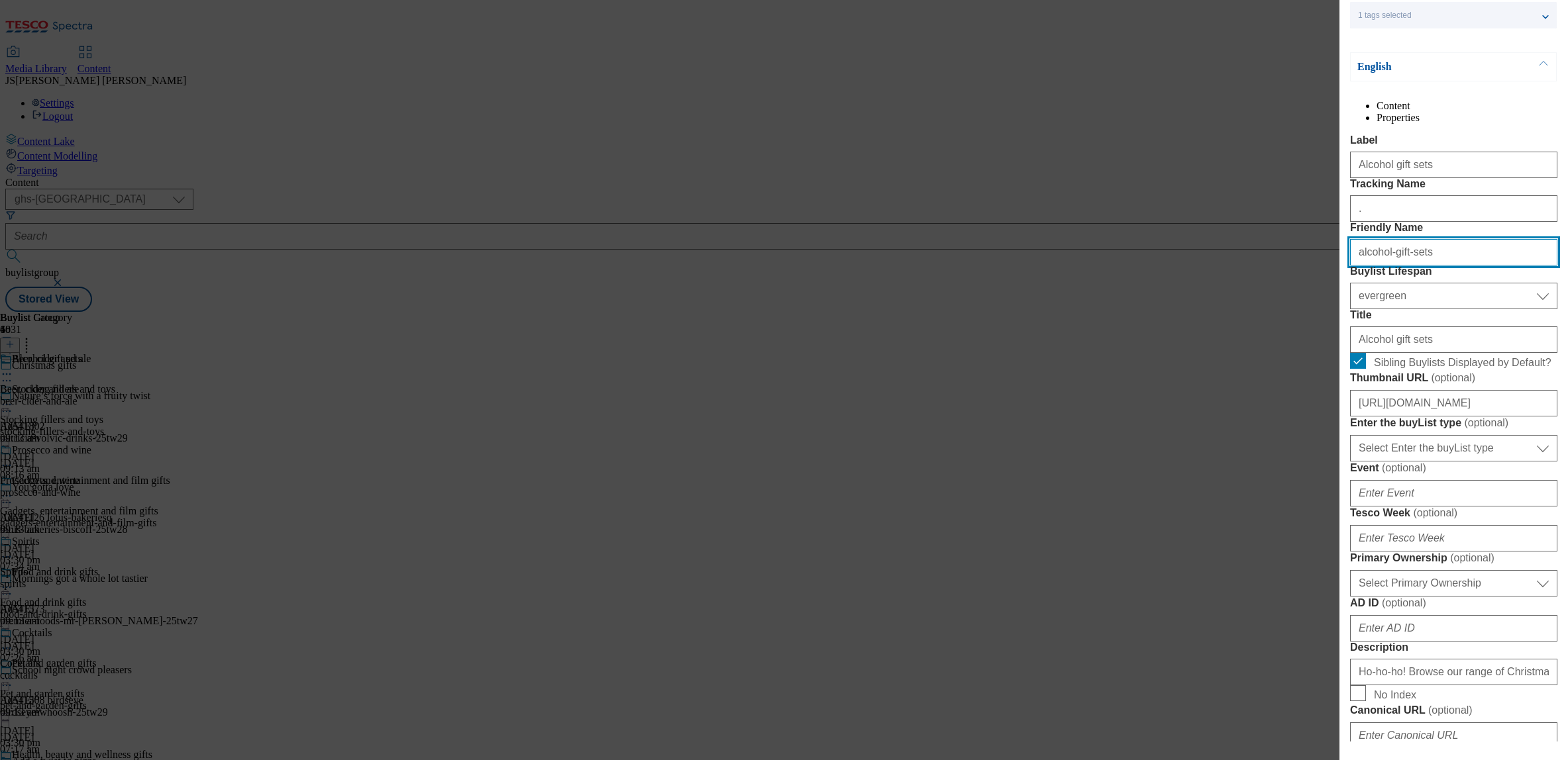
click at [1395, 266] on input "alcohol-gift-sets" at bounding box center [1454, 253] width 207 height 26
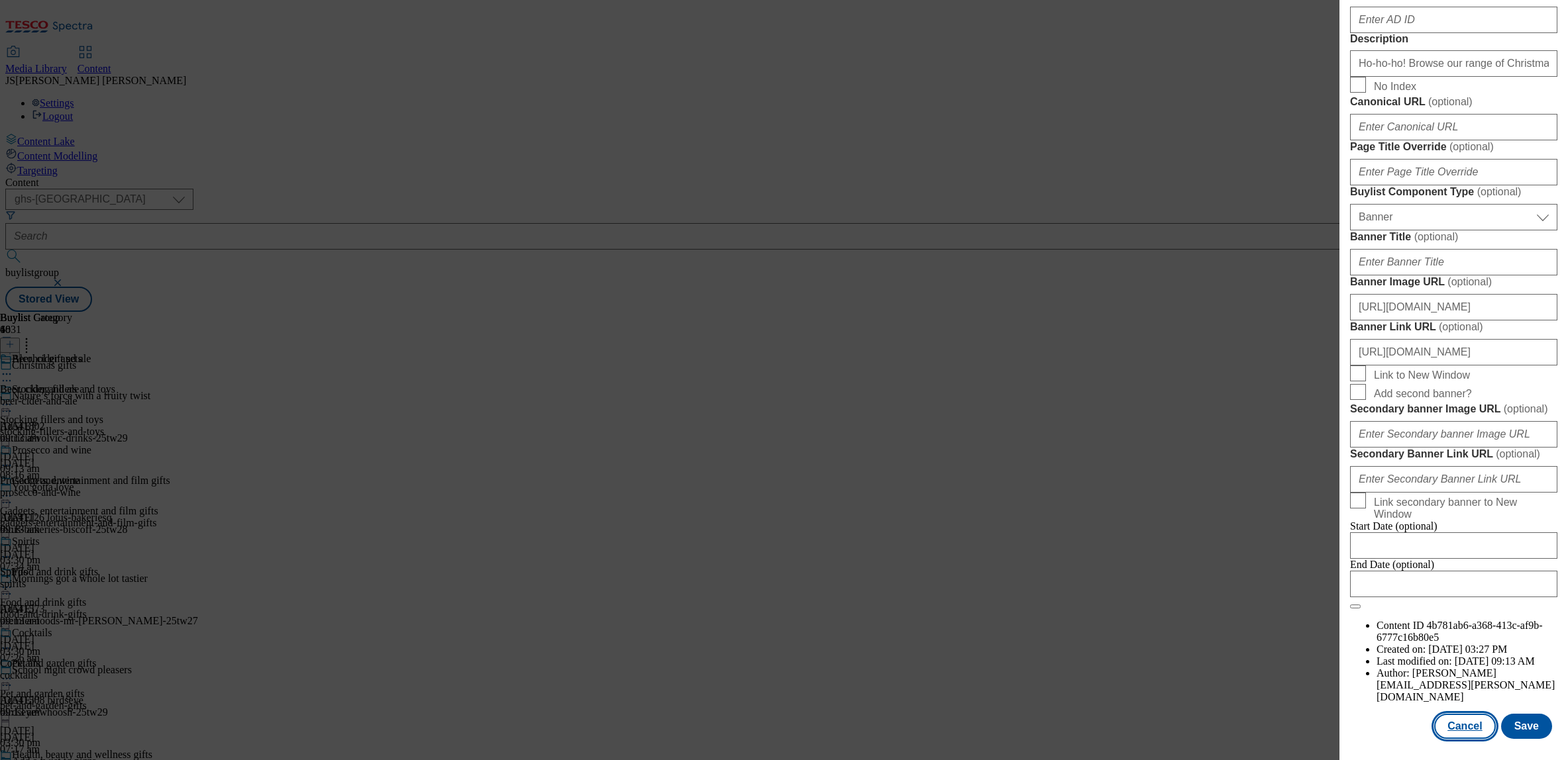
click at [1461, 724] on button "Cancel" at bounding box center [1464, 726] width 61 height 25
select select "evergreen"
select select "Banner"
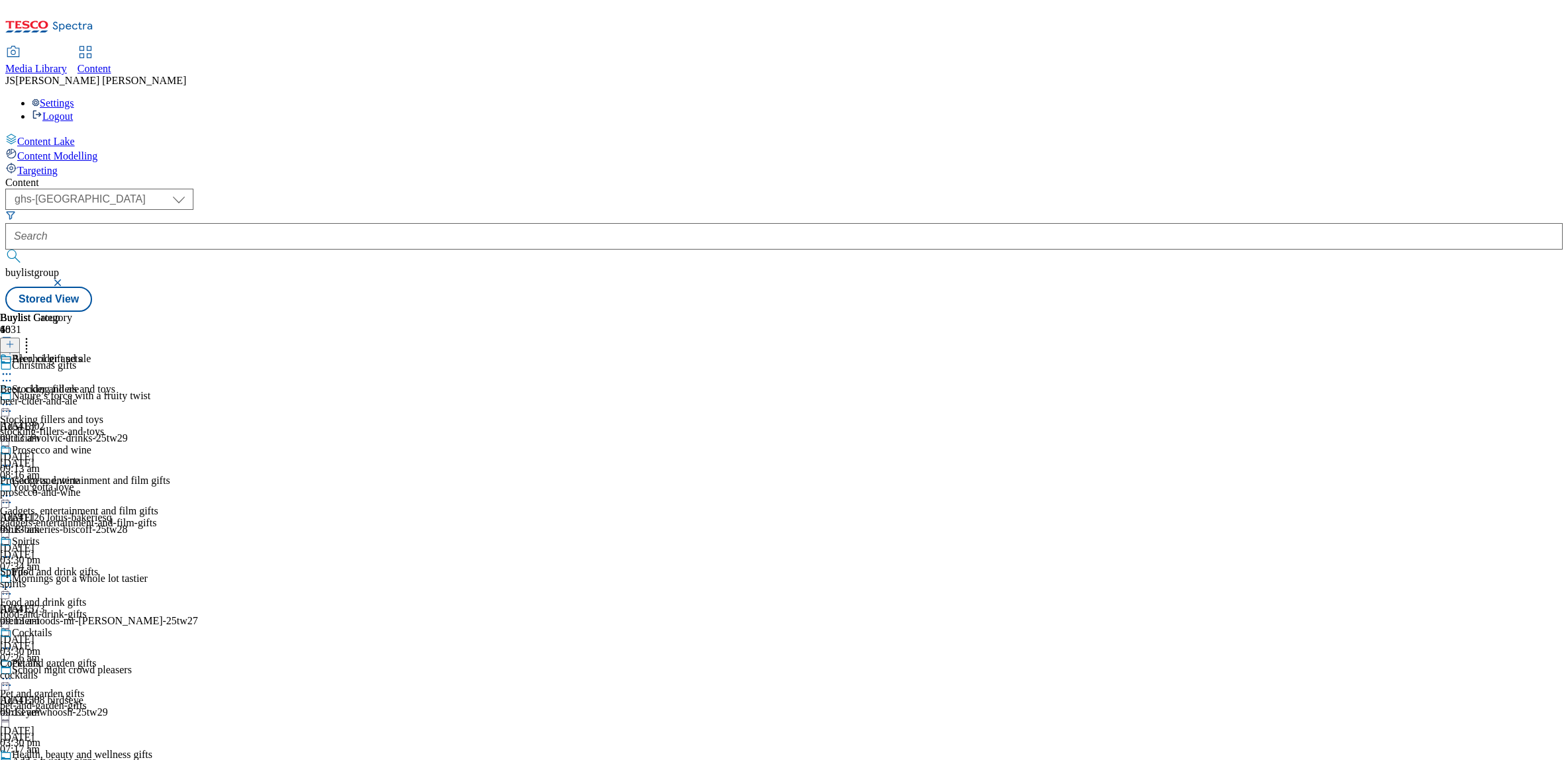
scroll to position [818, 0]
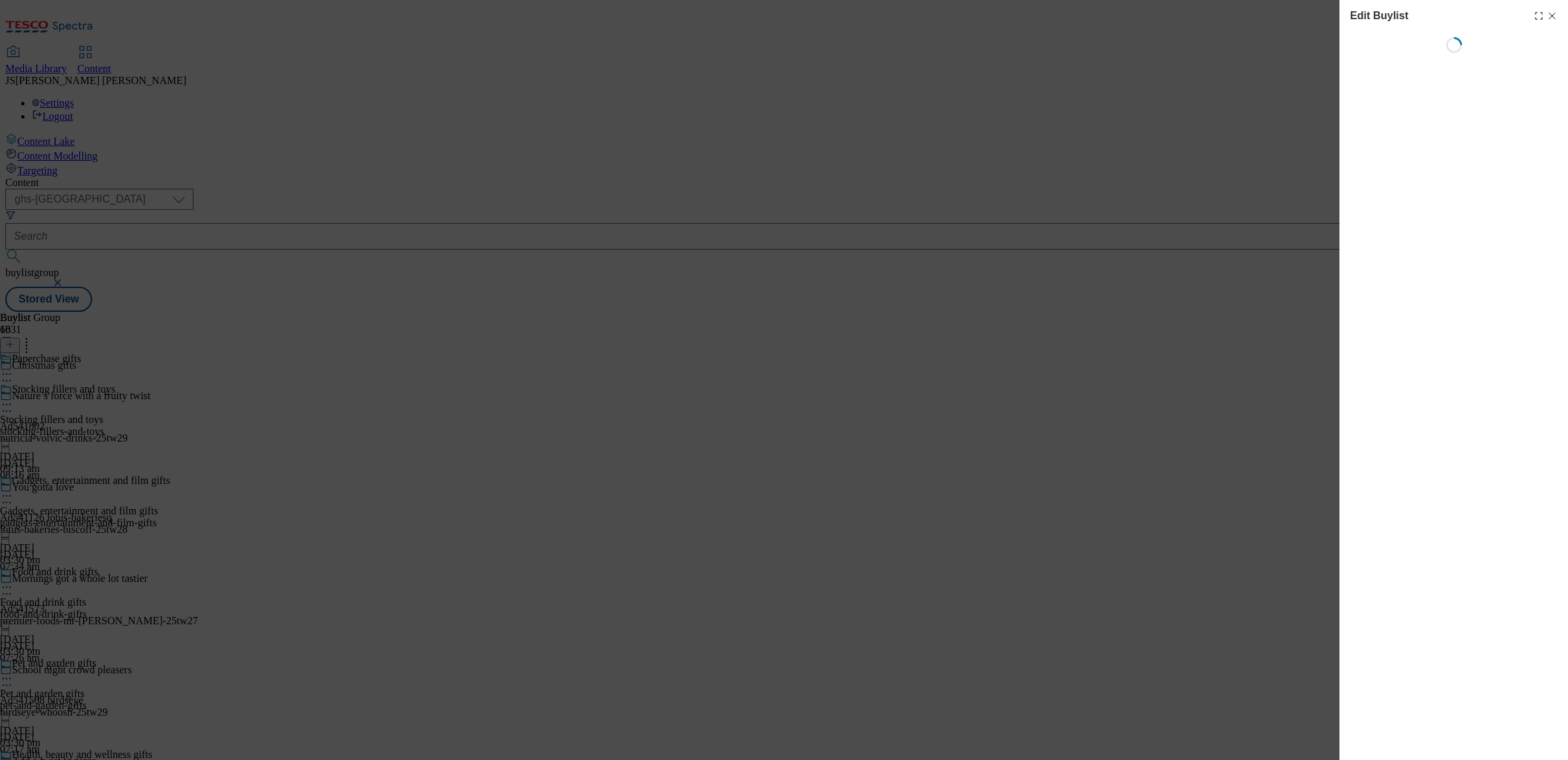
select select "evergreen"
select select "Banner"
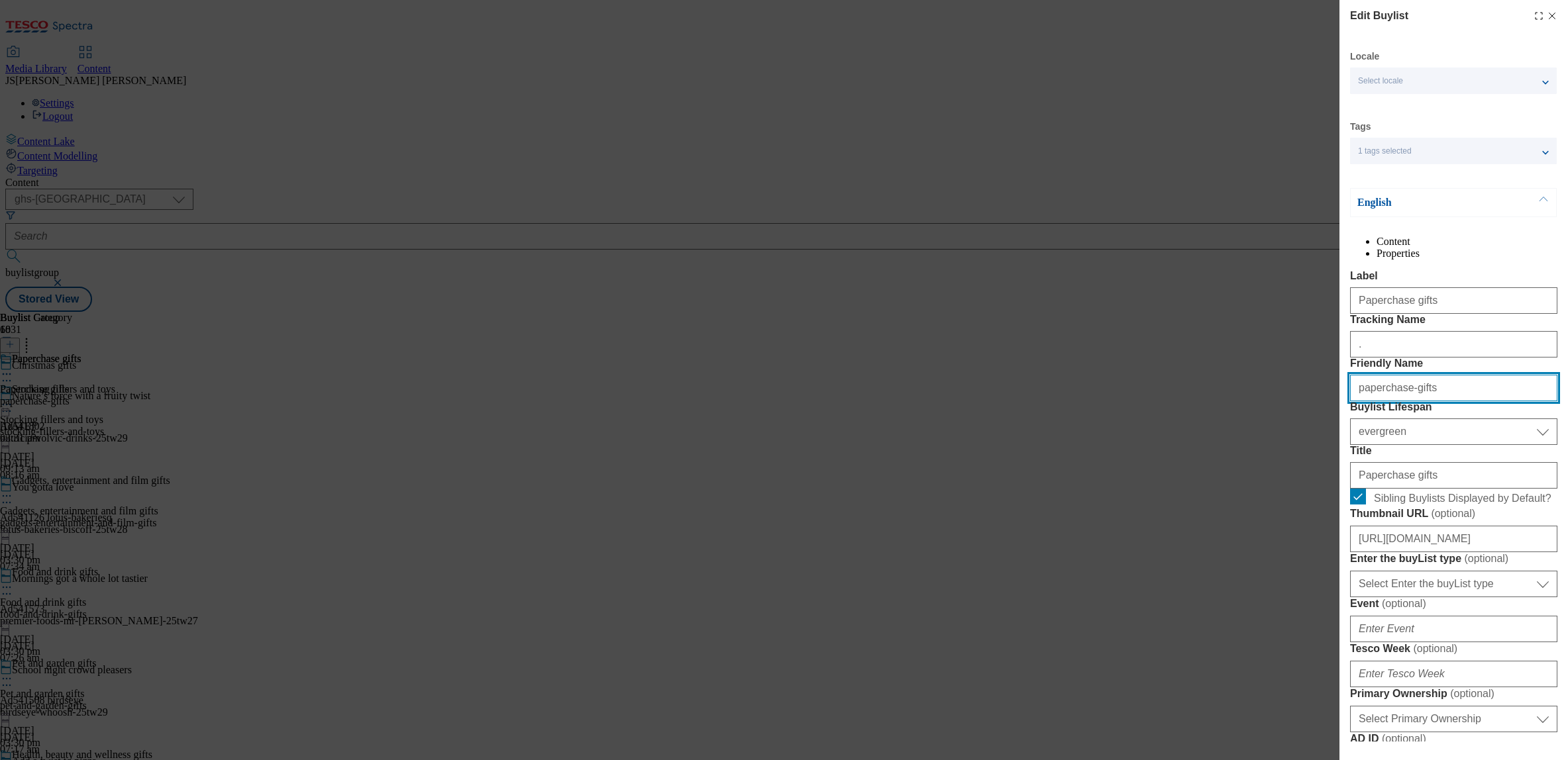
click at [1391, 402] on input "paperchase-gifts" at bounding box center [1454, 388] width 207 height 26
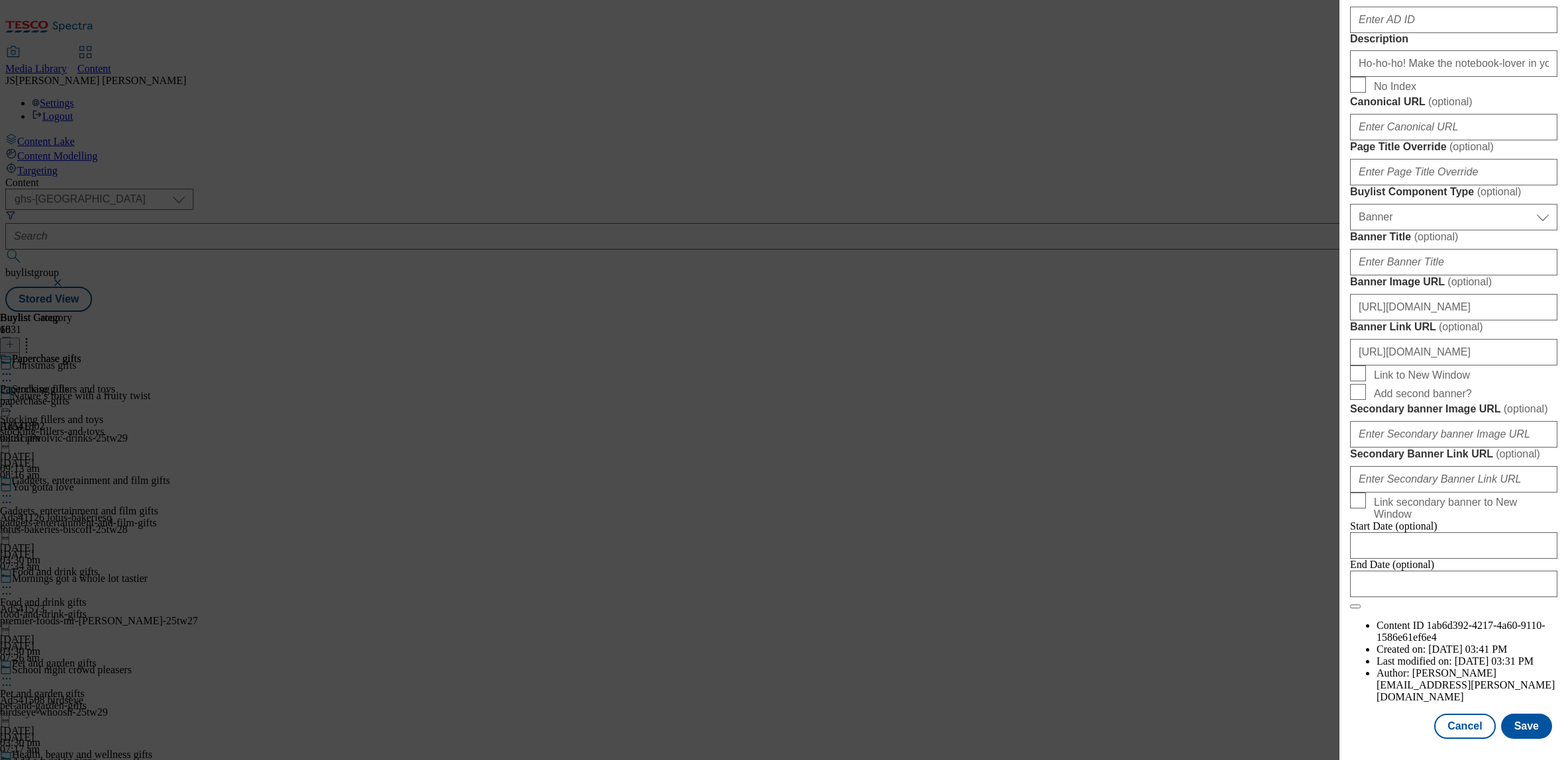
scroll to position [1226, 0]
click at [1467, 729] on button "Cancel" at bounding box center [1464, 726] width 61 height 25
select select "evergreen"
select select "Banner"
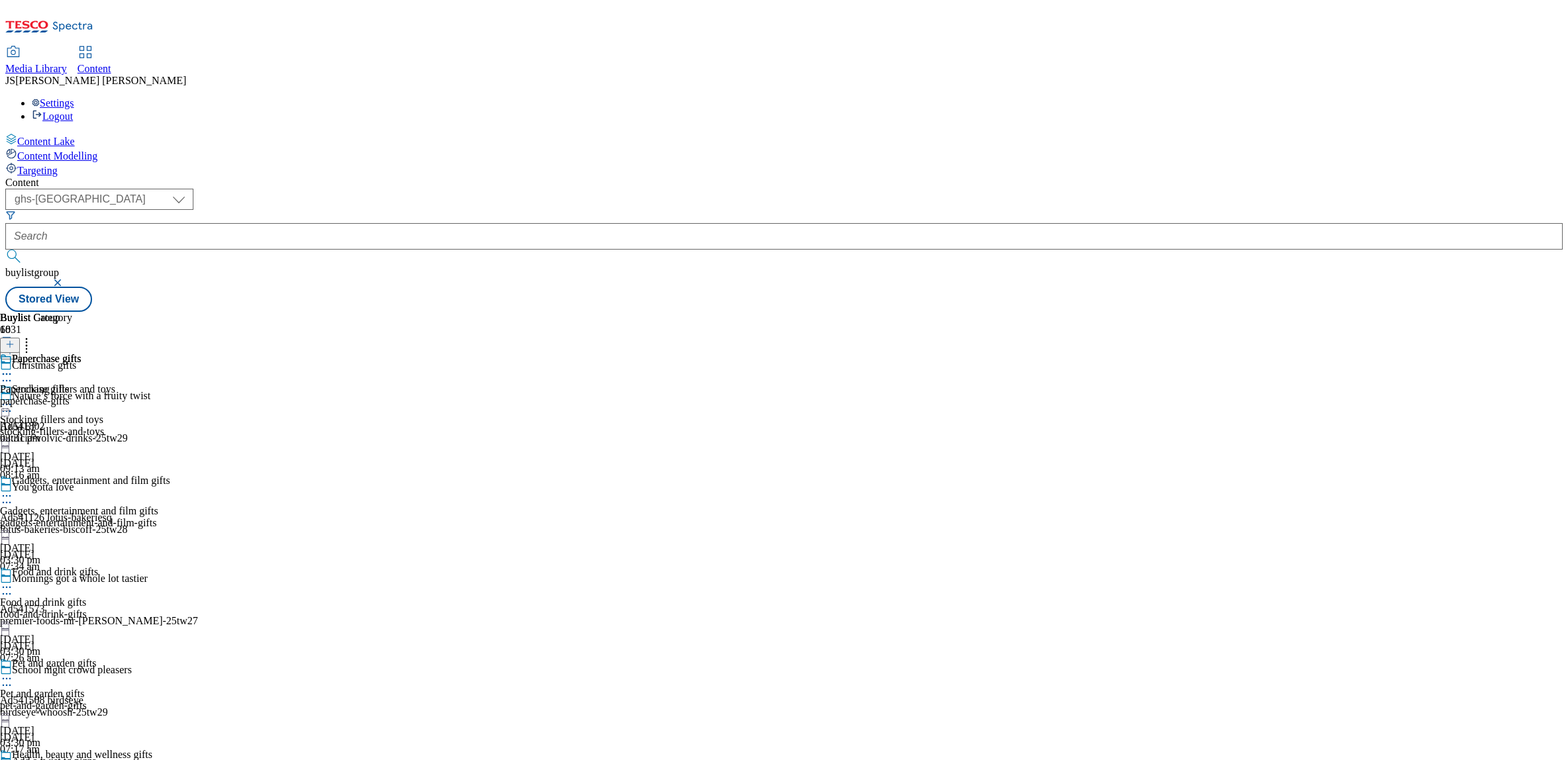
scroll to position [1018, 0]
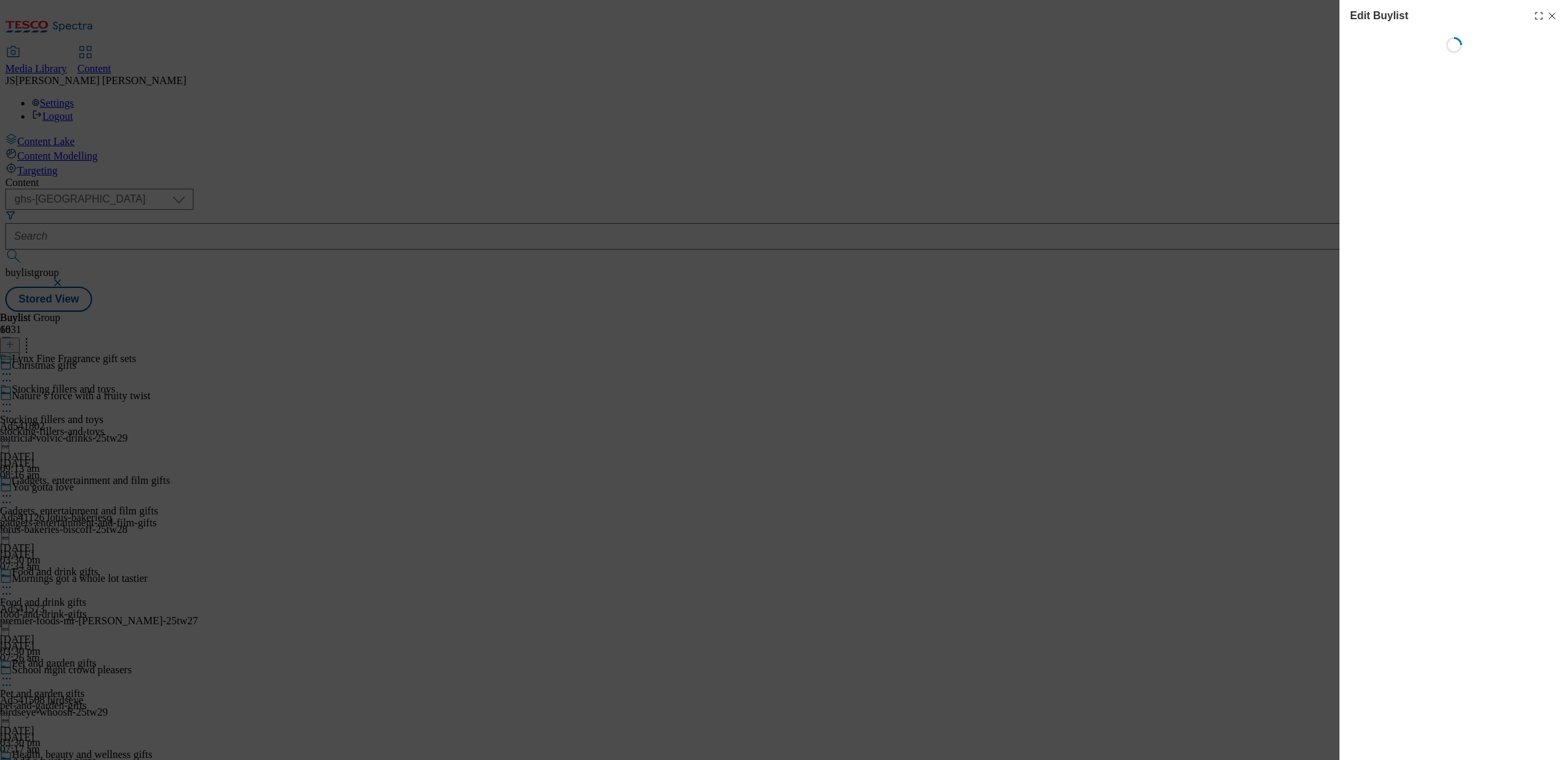
select select "evergreen"
select select "Banner"
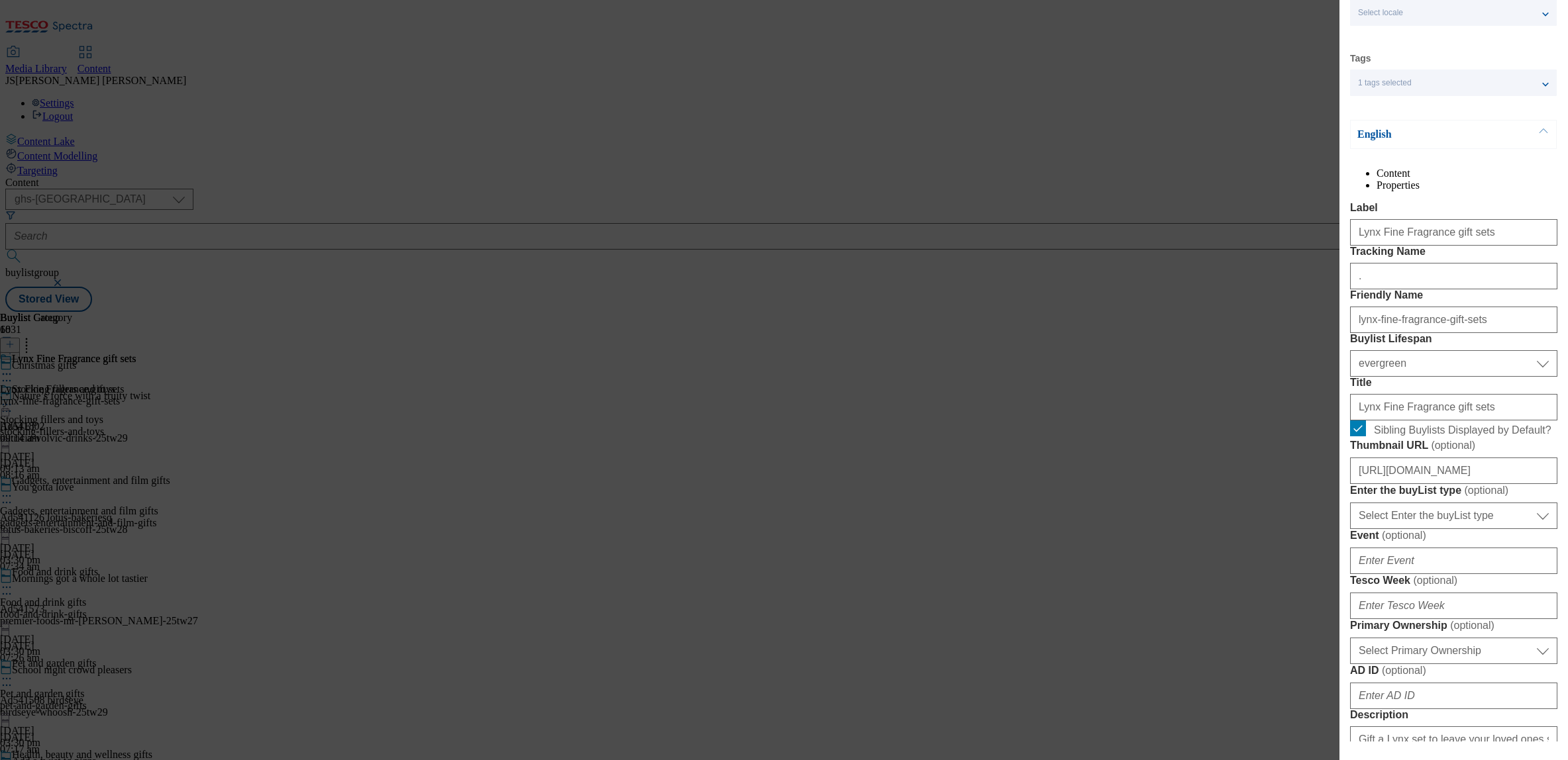
scroll to position [47, 0]
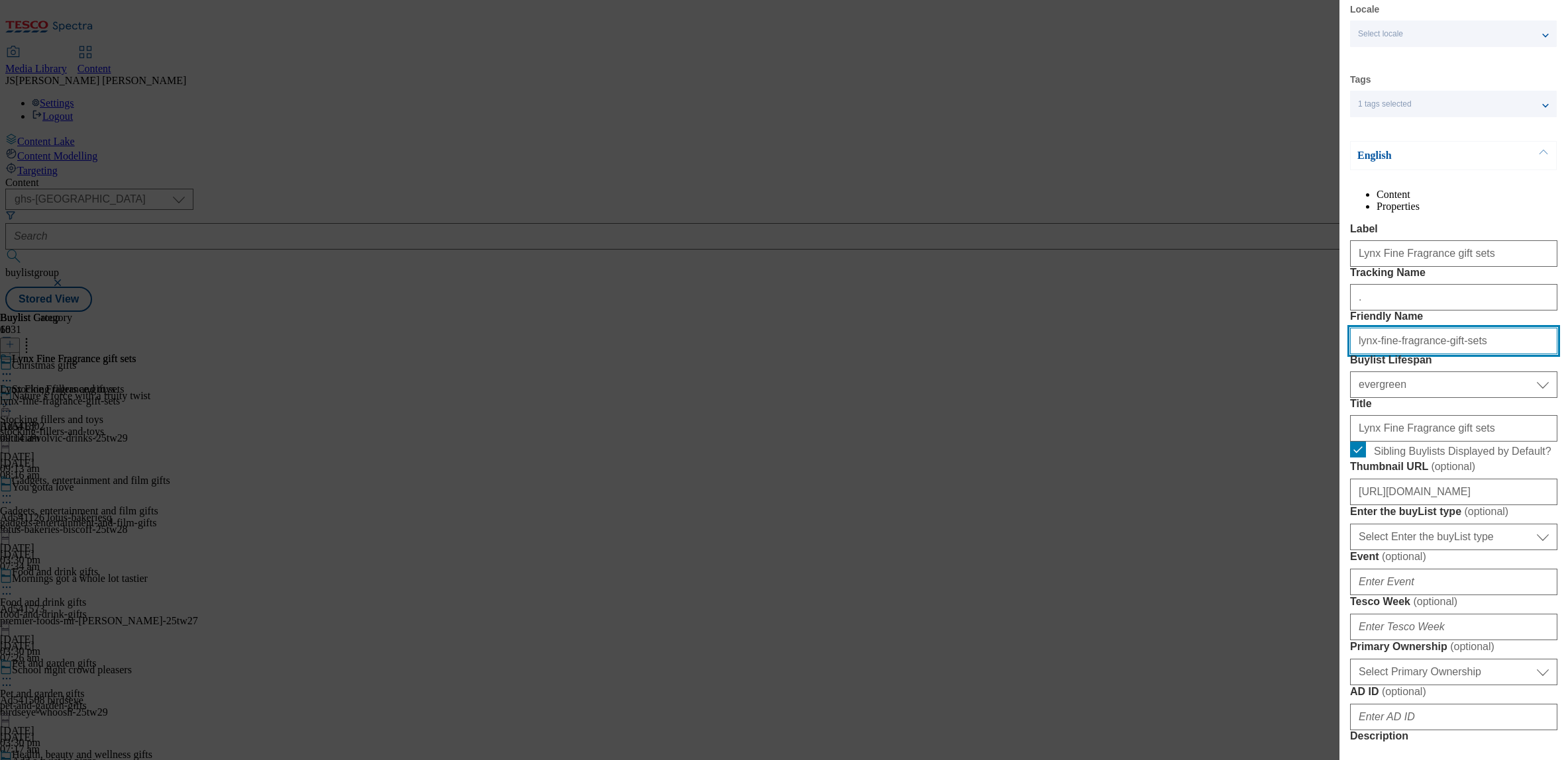
click at [1409, 355] on input "lynx-fine-fragrance-gift-sets" at bounding box center [1454, 341] width 207 height 26
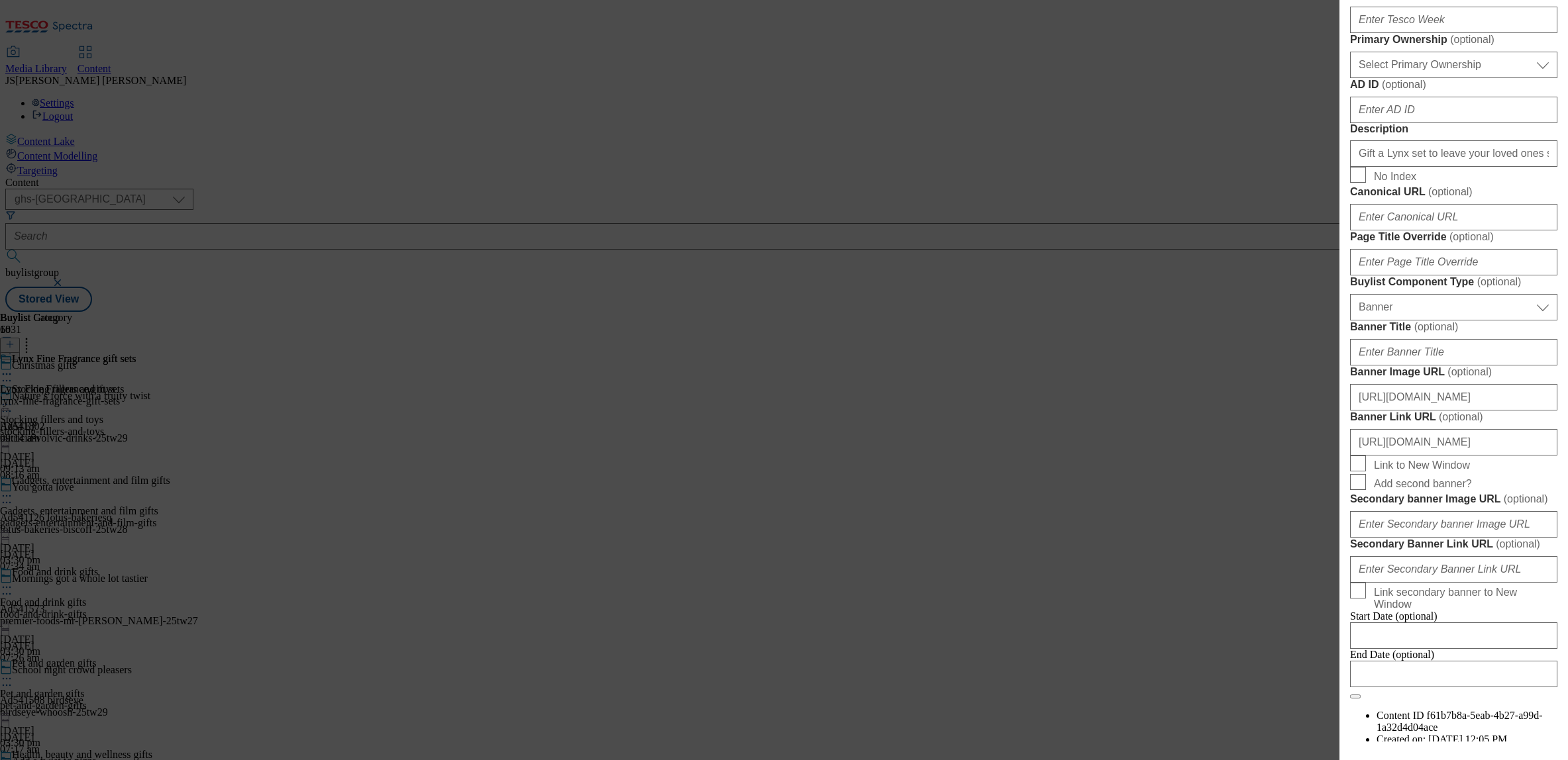
scroll to position [1226, 0]
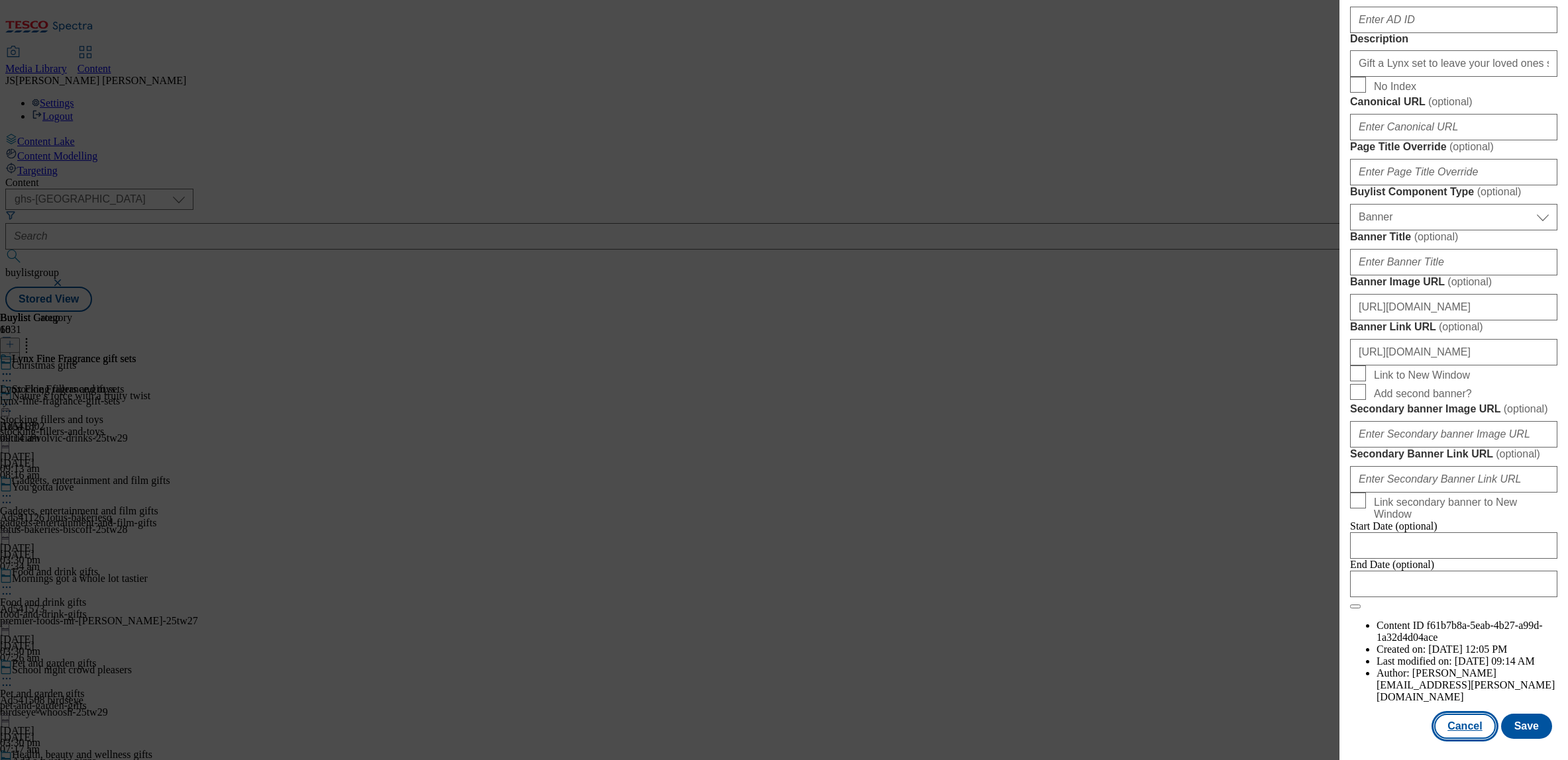
click at [1473, 734] on button "Cancel" at bounding box center [1464, 726] width 61 height 25
select select "evergreen"
select select "Banner"
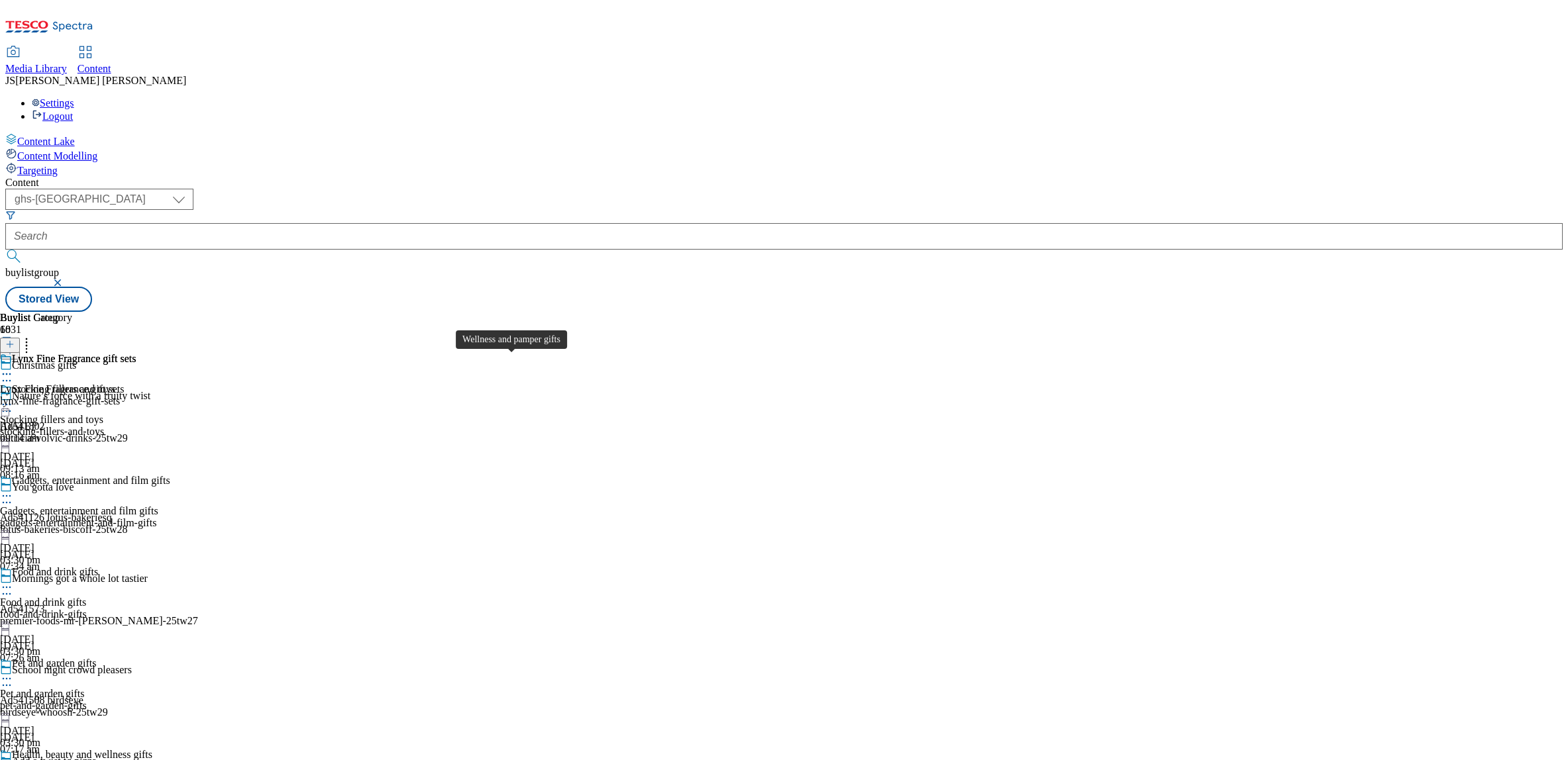
scroll to position [1242, 0]
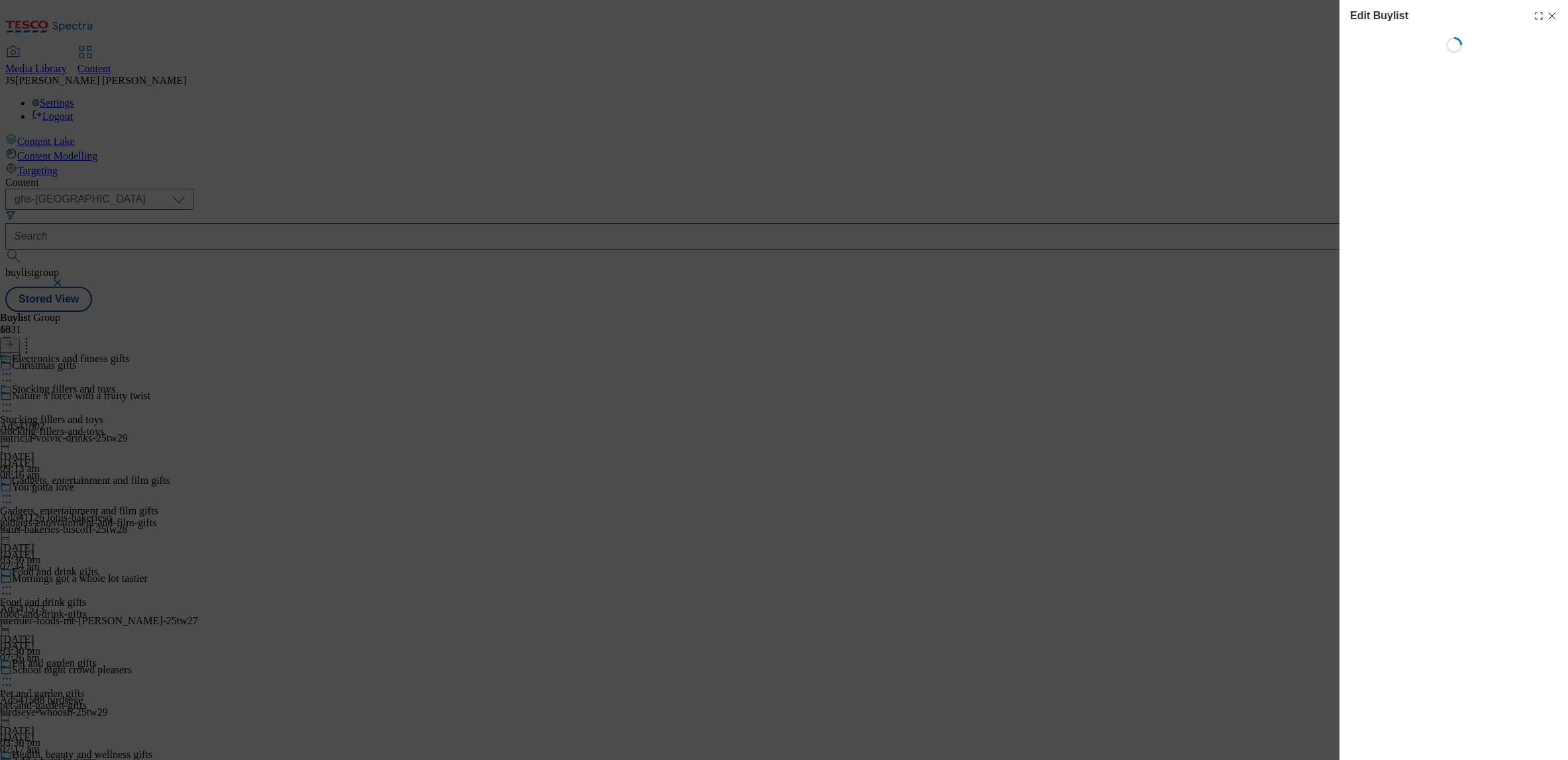
select select "evergreen"
select select "Banner"
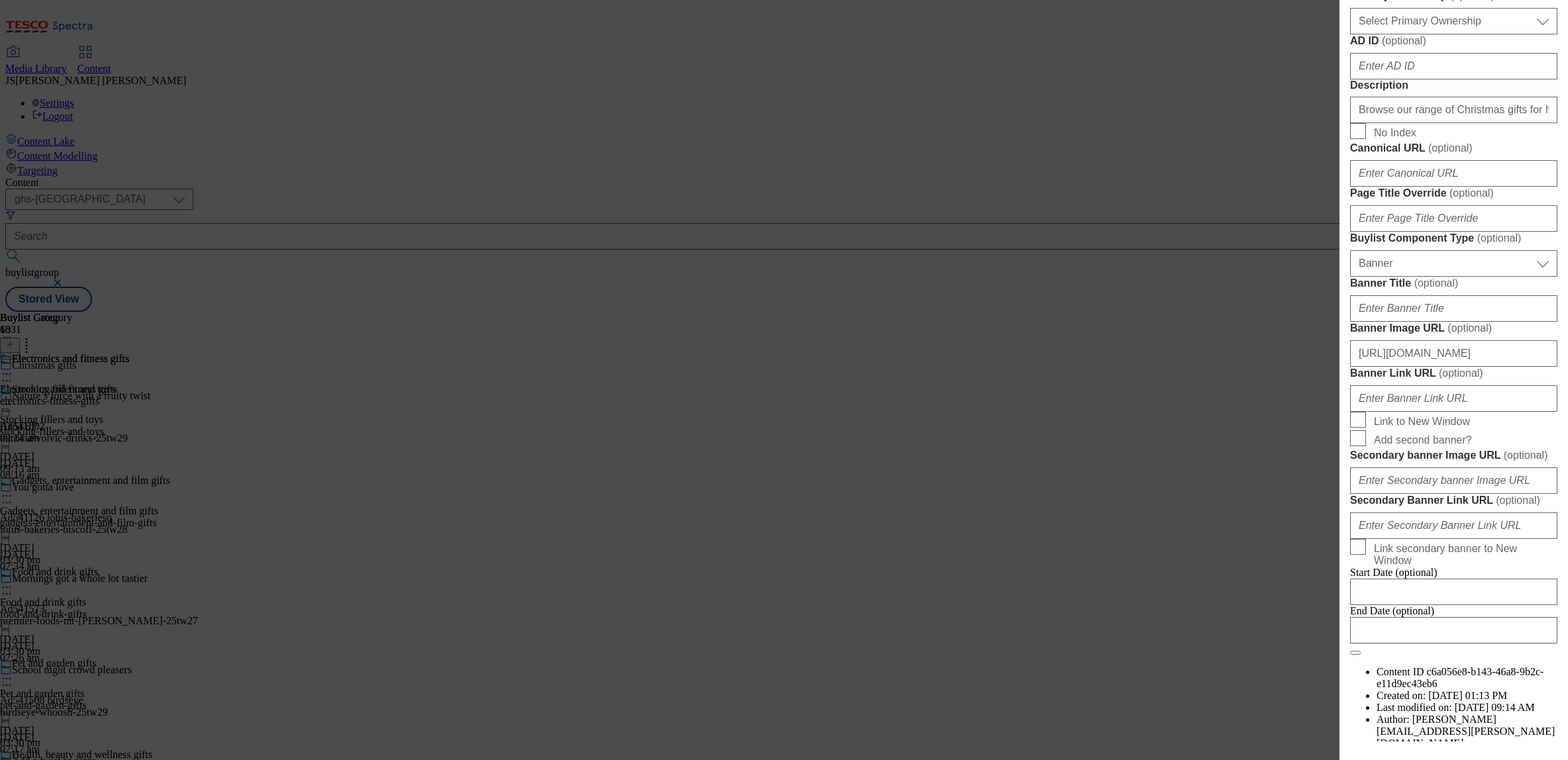
scroll to position [628, 0]
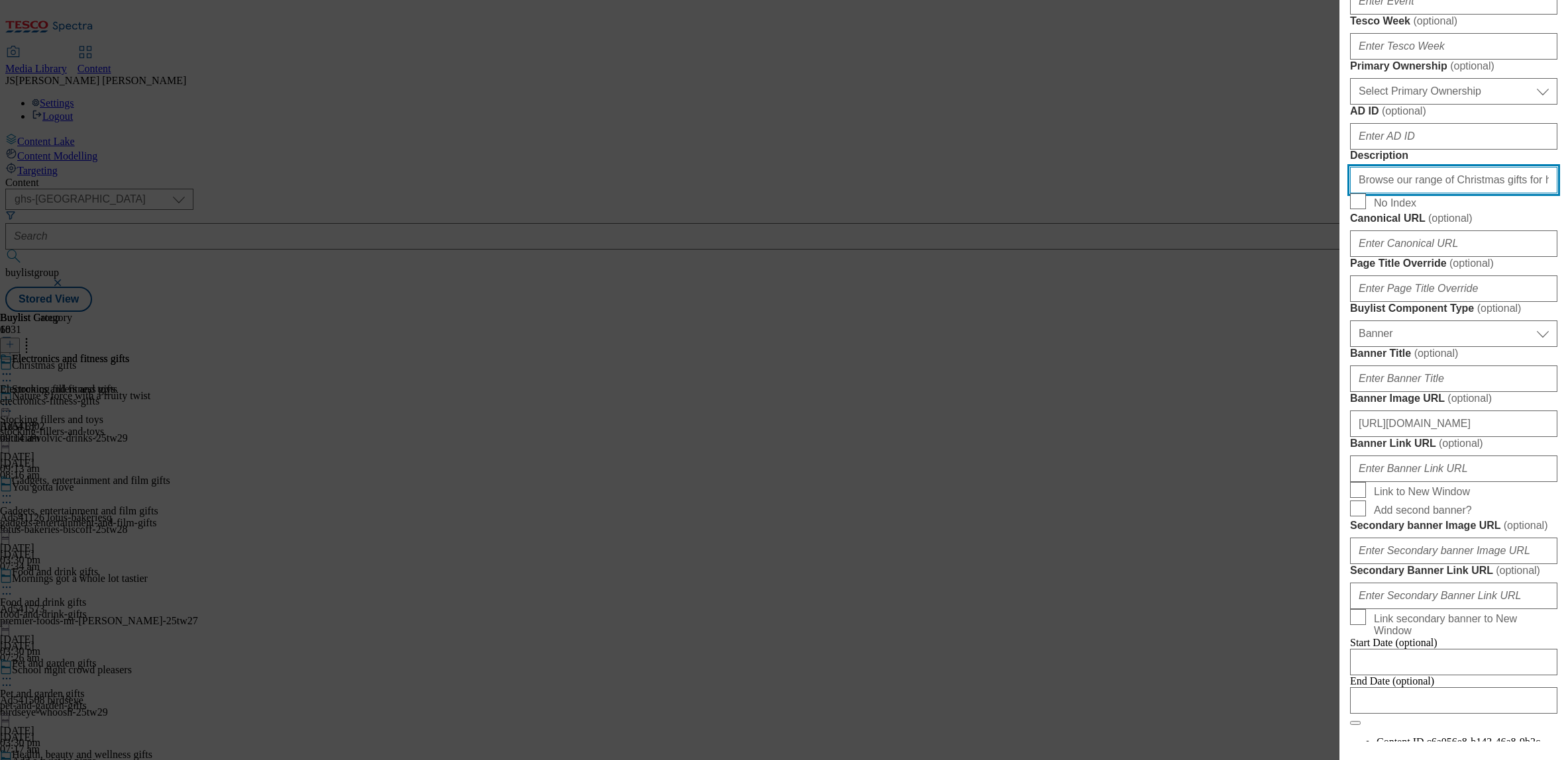
click at [1392, 193] on input "Browse our range of Christmas gifts for him, including electronics, grooming, f…" at bounding box center [1454, 180] width 207 height 26
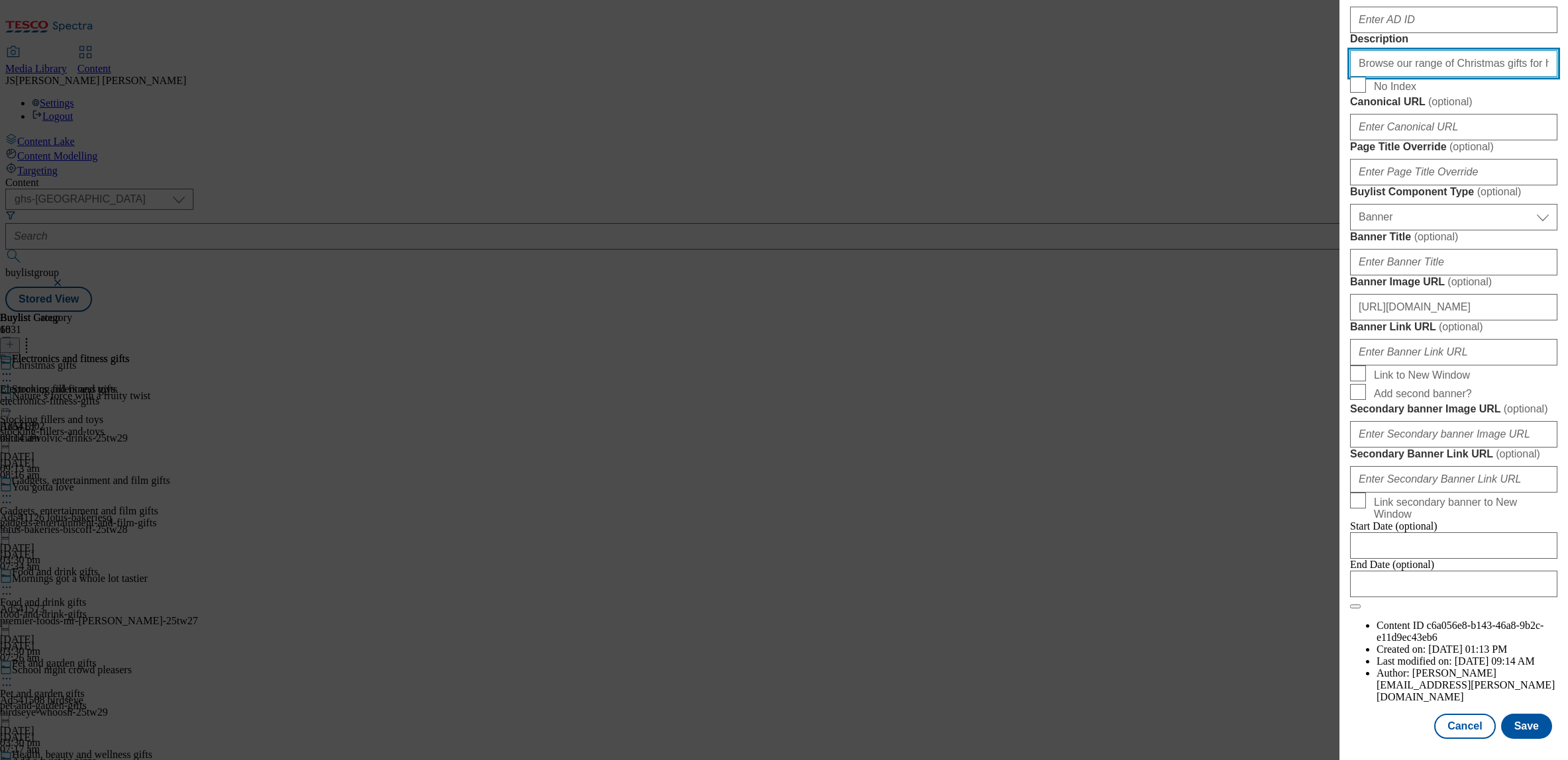
scroll to position [1226, 0]
click at [1461, 727] on button "Cancel" at bounding box center [1464, 726] width 61 height 25
select select "evergreen"
select select "Banner"
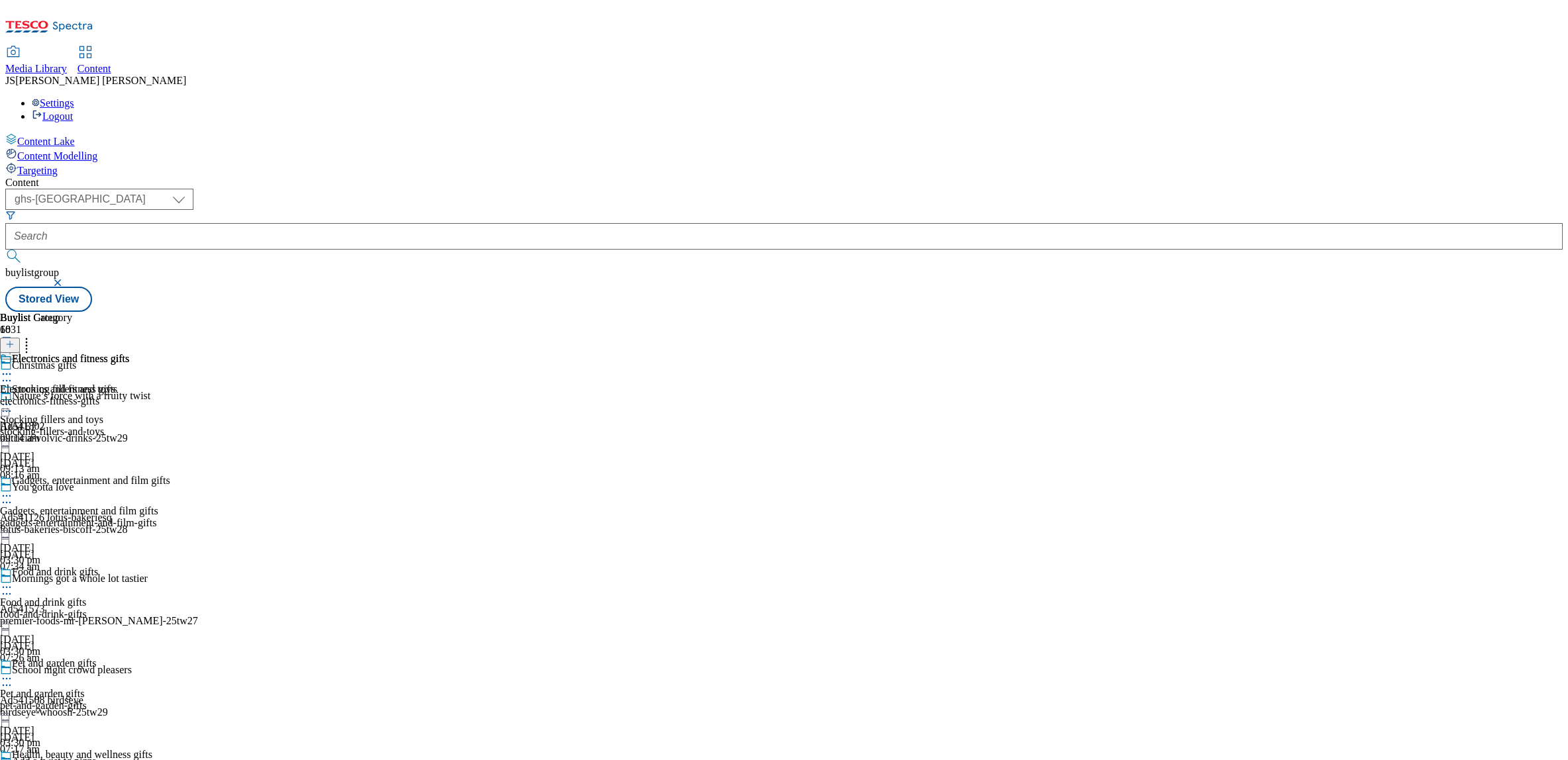
scroll to position [929, 0]
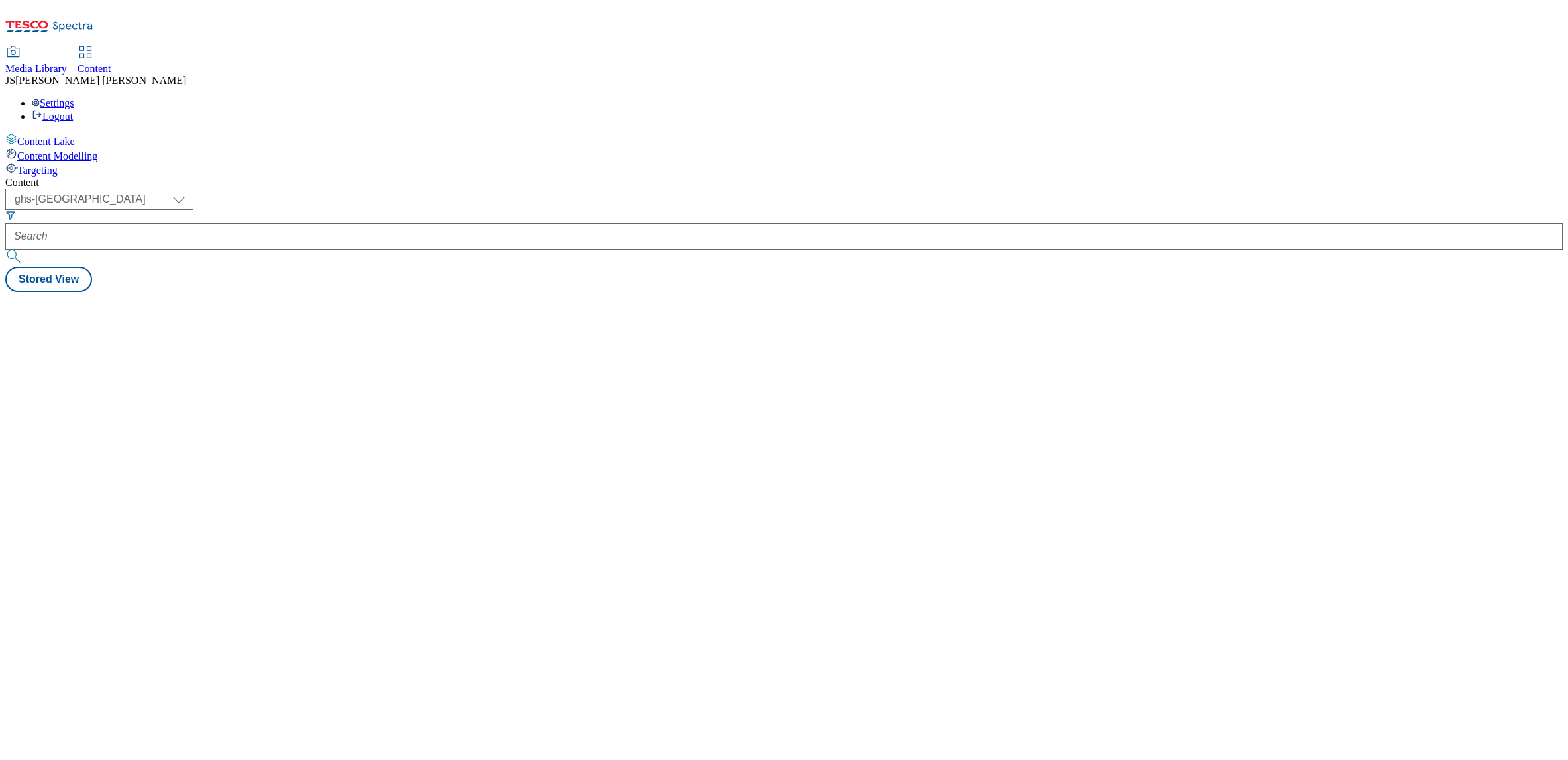
select select "ghs-uk"
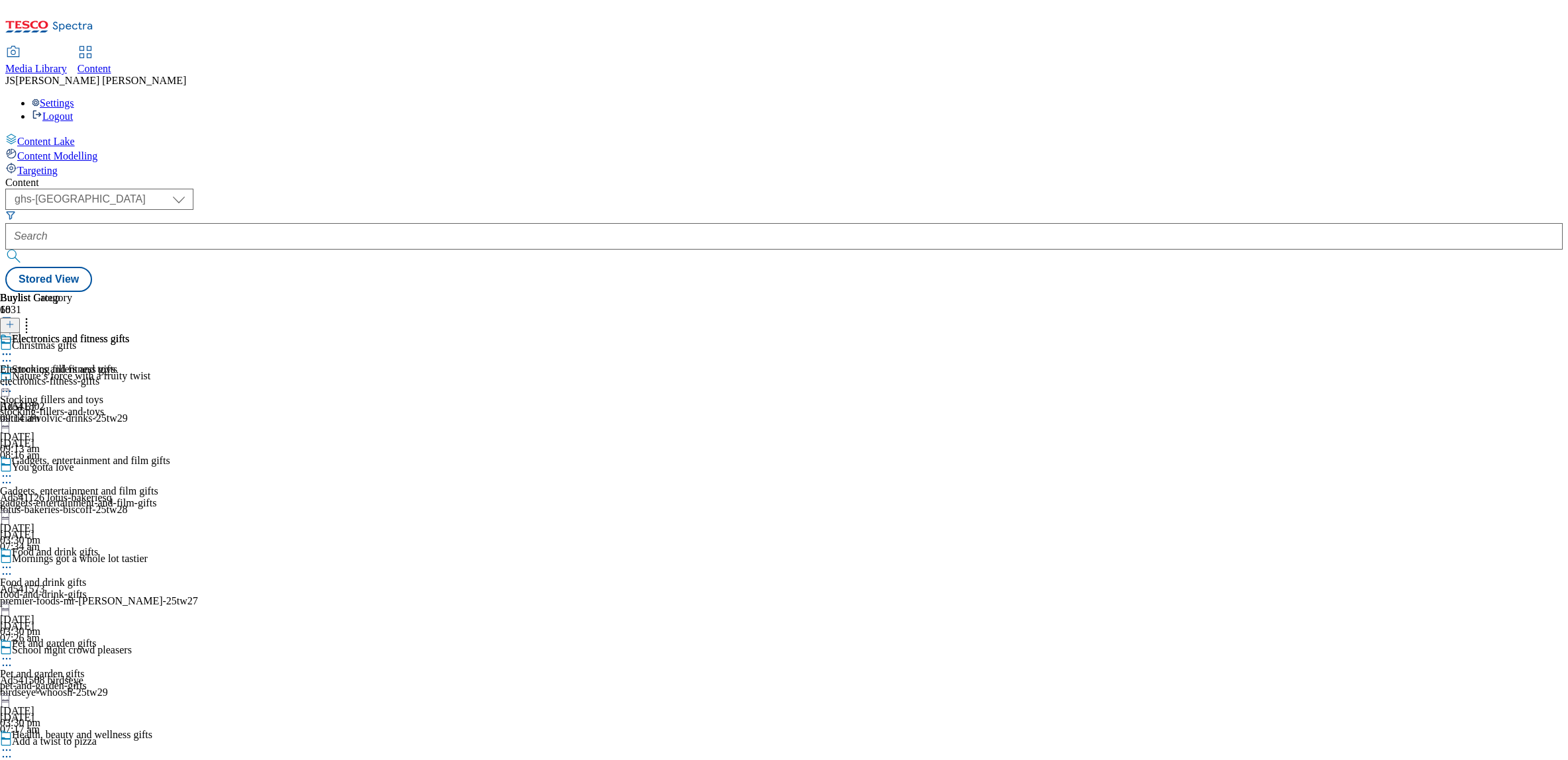
click at [67, 63] on span "Media Library" at bounding box center [36, 69] width 61 height 11
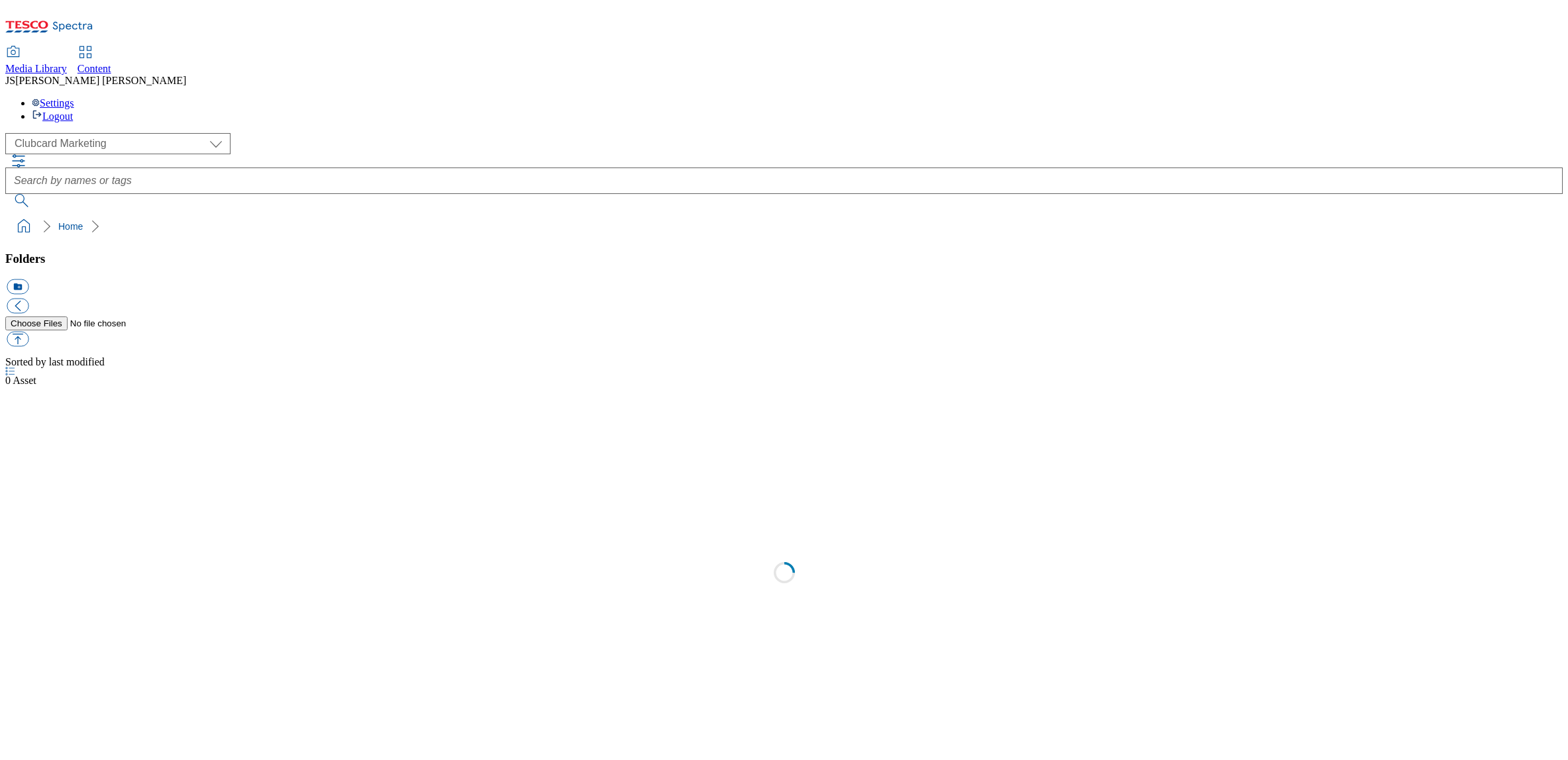
scroll to position [1, 0]
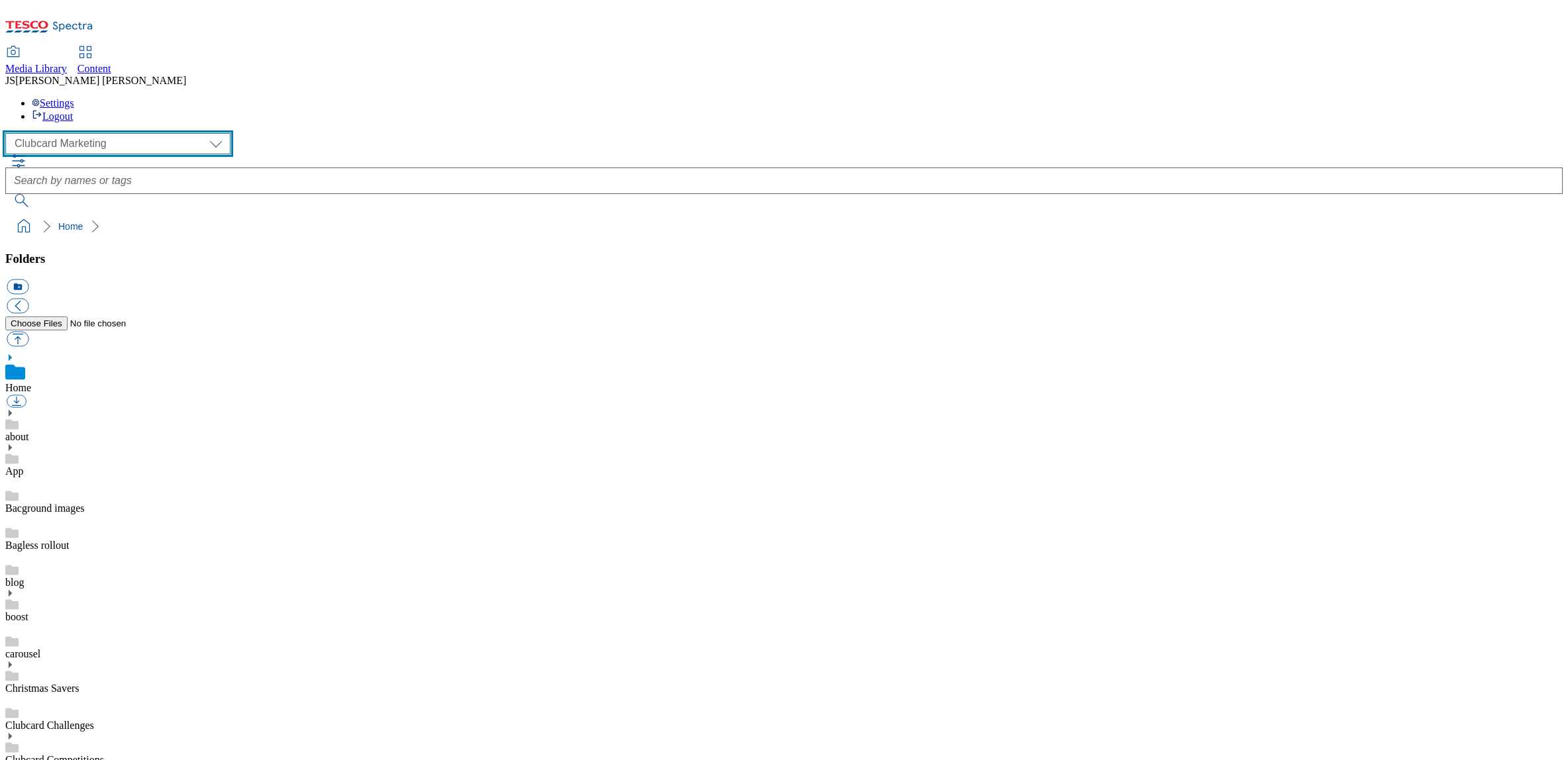
click at [91, 133] on select "Clubcard Marketing Dotcom UK GHS Marketing UK GHS ROI iGHS Marketing CE MCA CZ …" at bounding box center [118, 143] width 225 height 21
select select "flare-ghs-mktg"
click at [9, 133] on select "Clubcard Marketing Dotcom UK GHS Marketing UK GHS ROI iGHS Marketing CE MCA CZ …" at bounding box center [118, 143] width 225 height 21
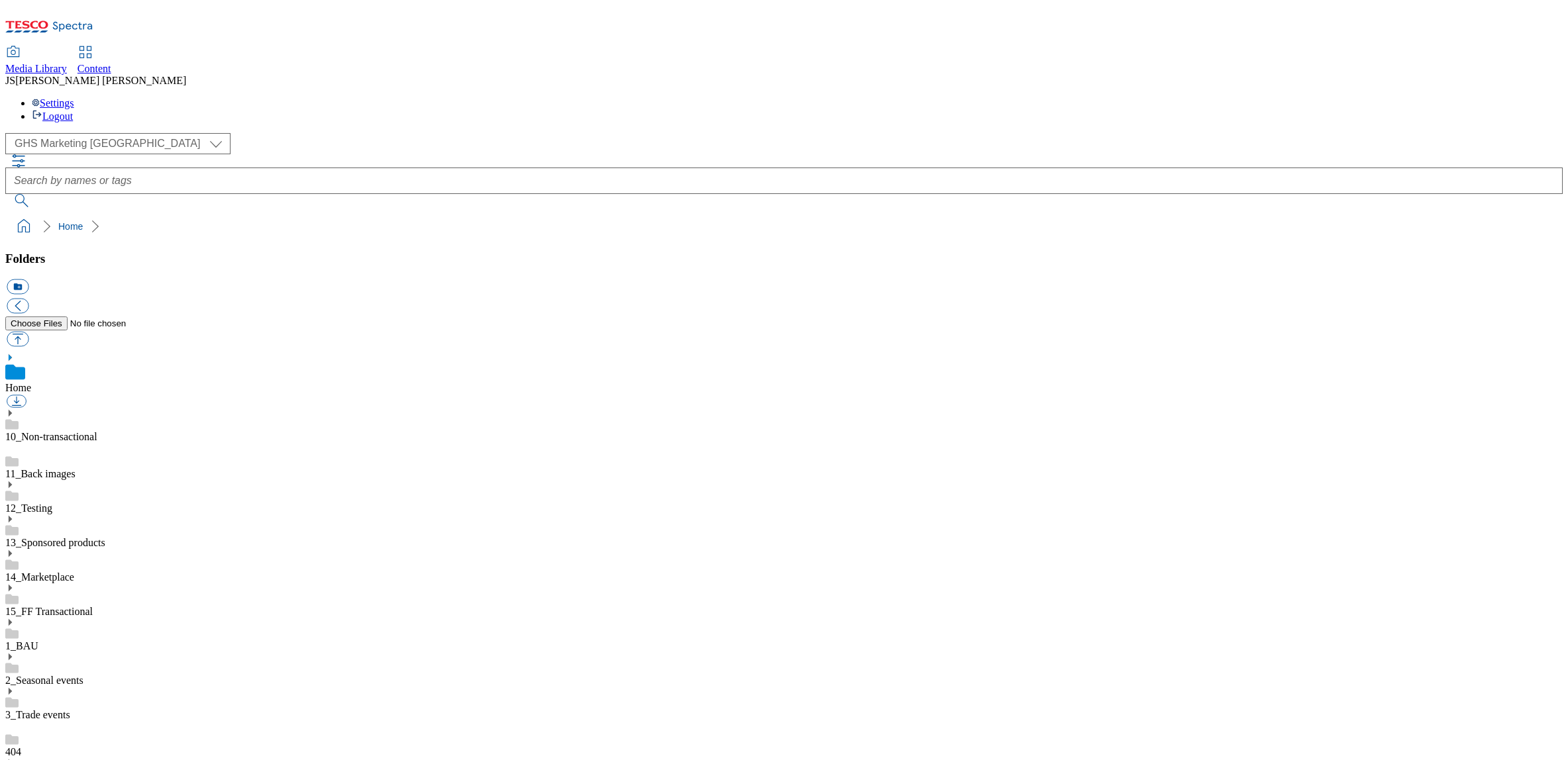
click at [12, 620] on use at bounding box center [10, 622] width 4 height 7
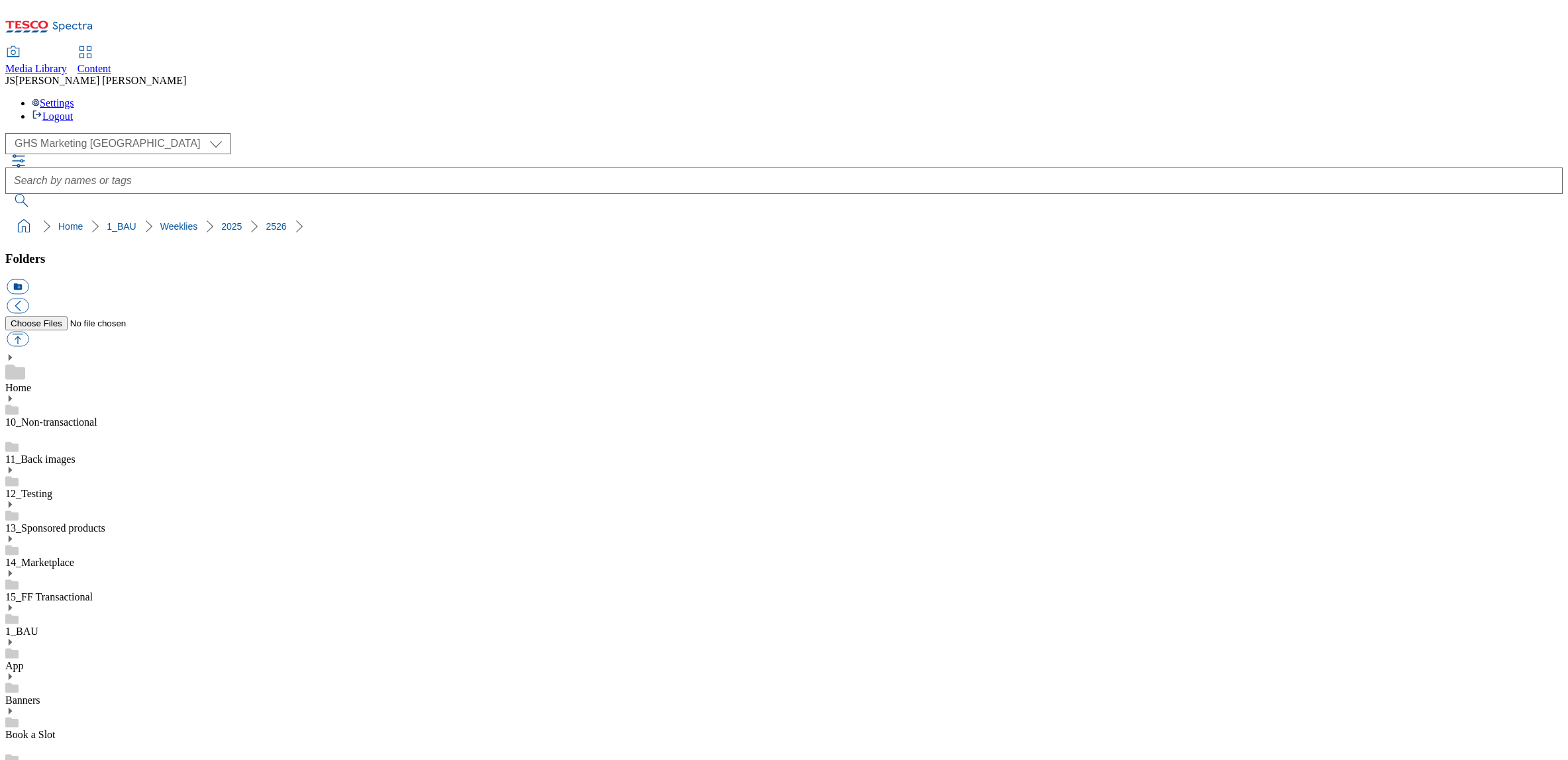
scroll to position [132, 0]
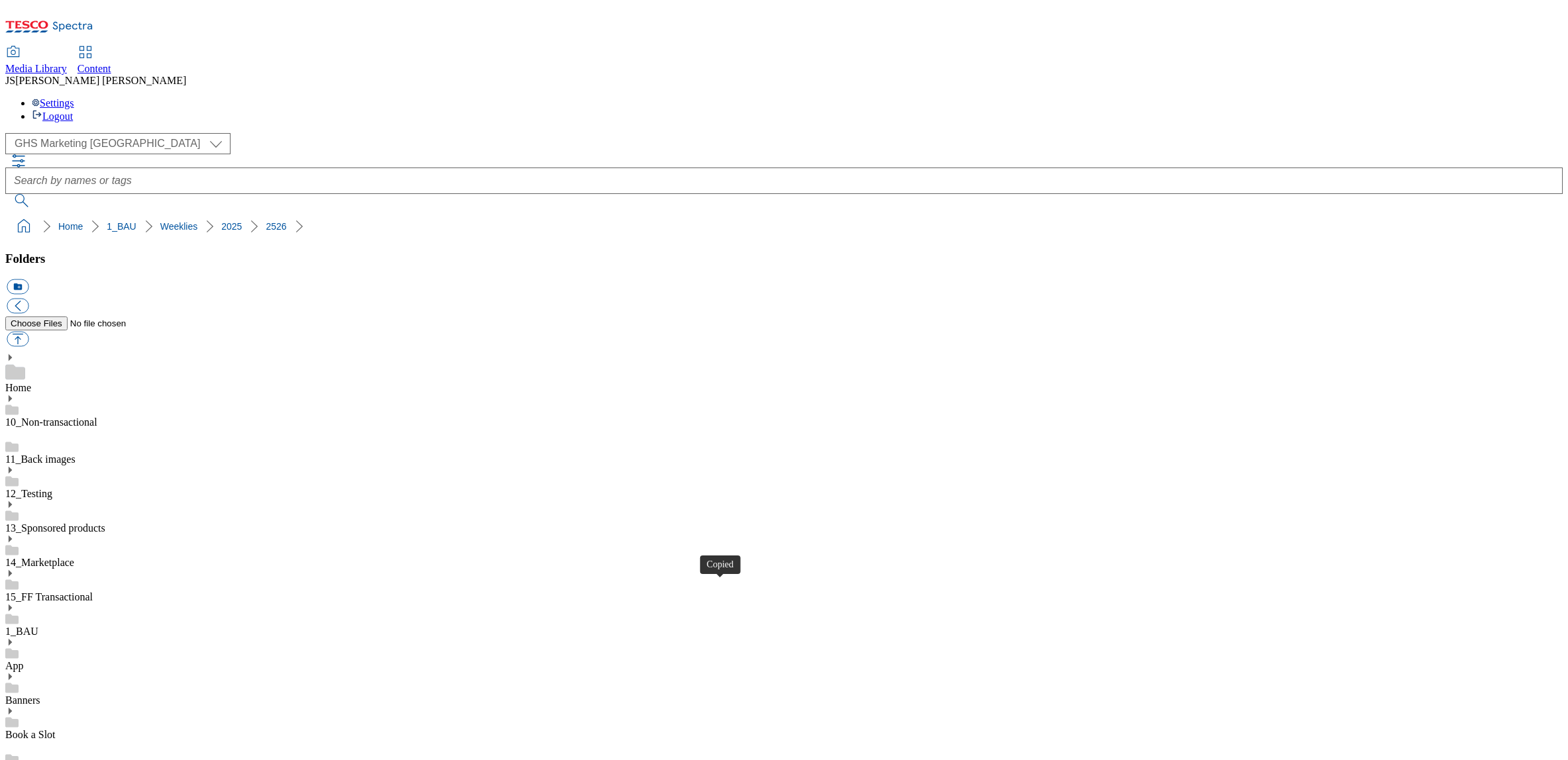
select select "flare-ghs-mktg"
